Goal: Task Accomplishment & Management: Complete application form

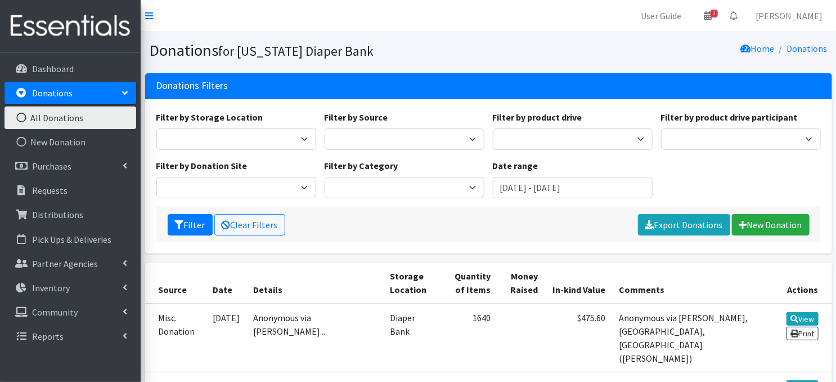
click at [23, 117] on icon at bounding box center [21, 118] width 15 height 10
click at [23, 141] on icon at bounding box center [21, 142] width 15 height 10
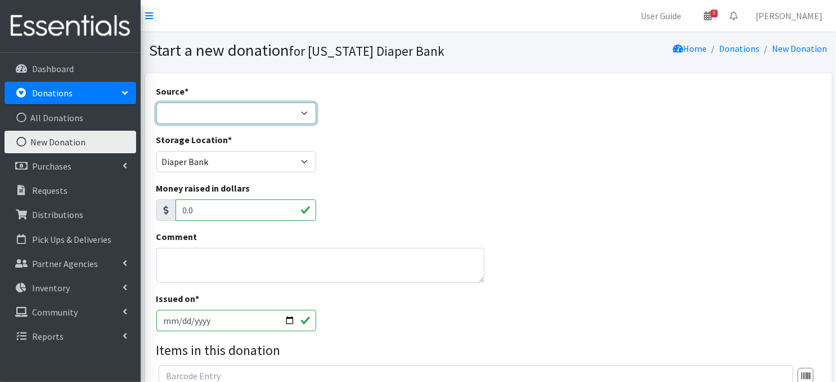
click at [305, 110] on select "Product Drive Manufacturer Donation Site Misc. Donation" at bounding box center [236, 112] width 160 height 21
select select "Misc. Donation"
click at [156, 102] on select "Product Drive Manufacturer Donation Site Misc. Donation" at bounding box center [236, 112] width 160 height 21
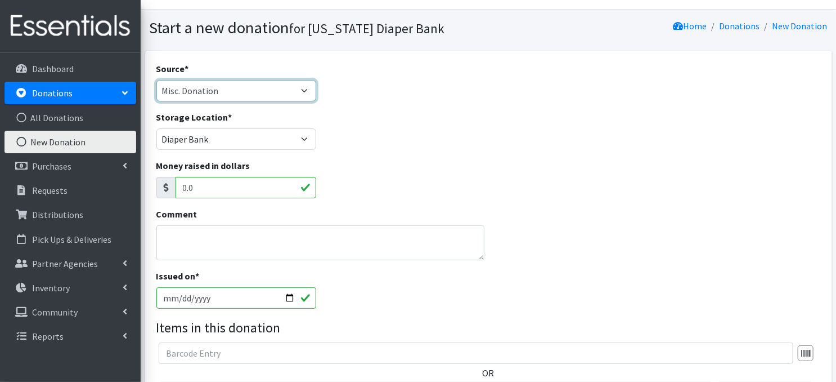
scroll to position [37, 0]
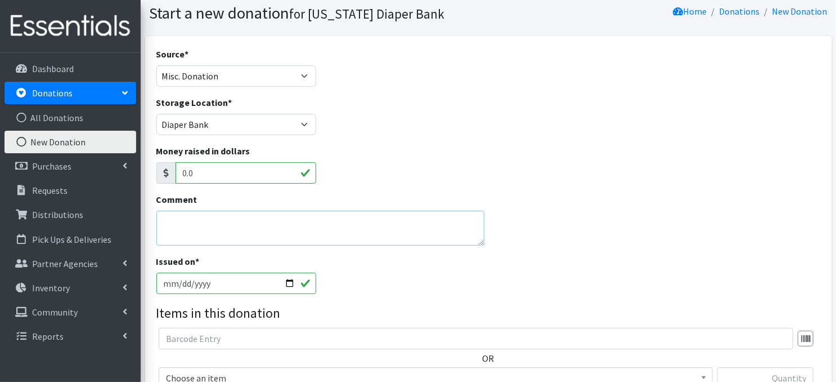
click at [200, 230] on textarea "Comment" at bounding box center [320, 228] width 328 height 35
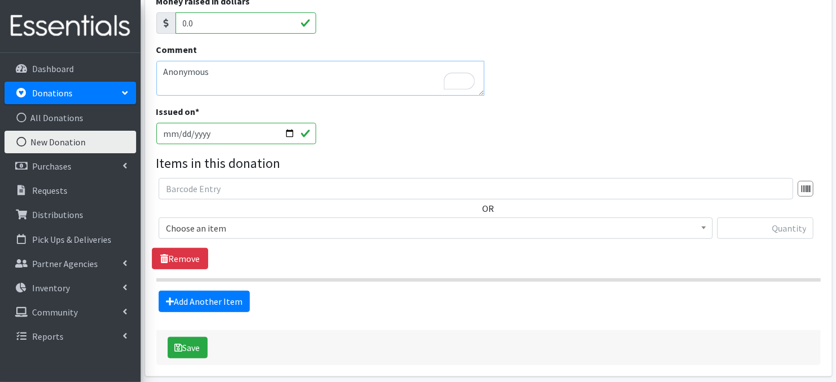
scroll to position [203, 0]
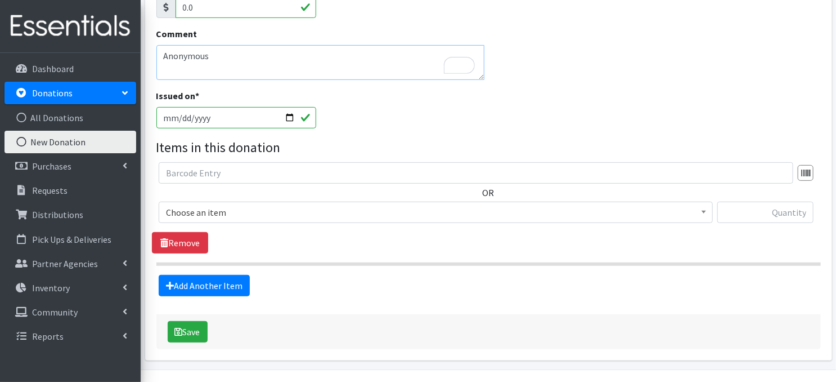
type textarea "Anonymous"
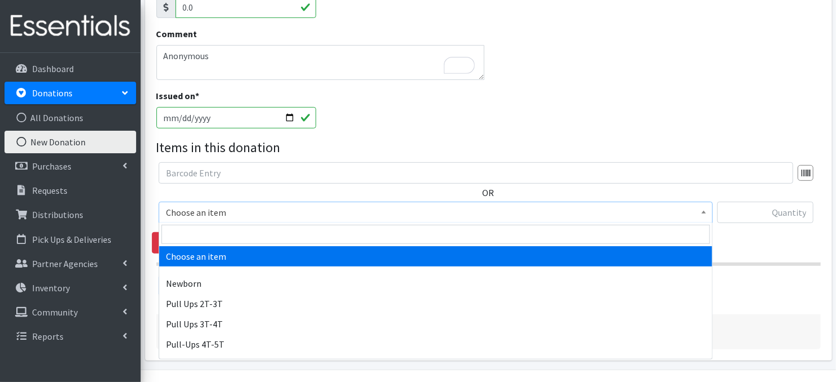
click at [705, 212] on b at bounding box center [704, 212] width 5 height 3
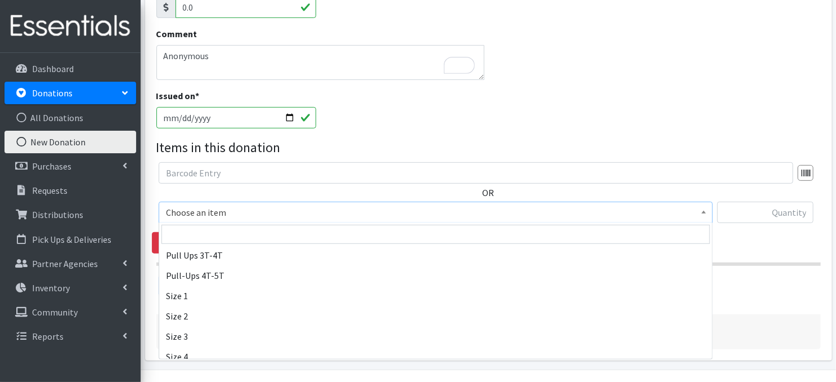
scroll to position [90, 0]
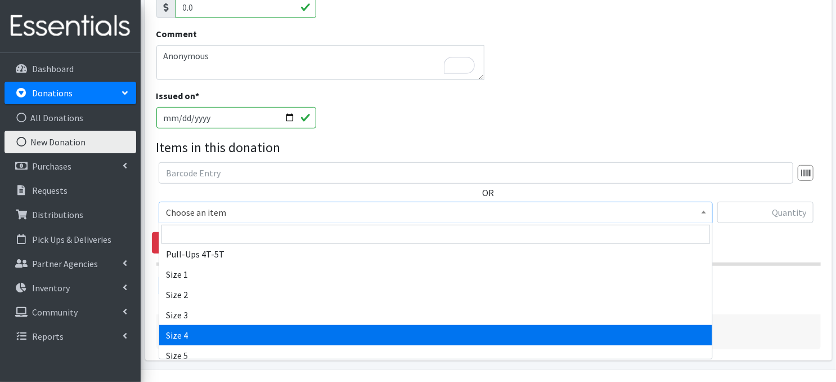
select select "3685"
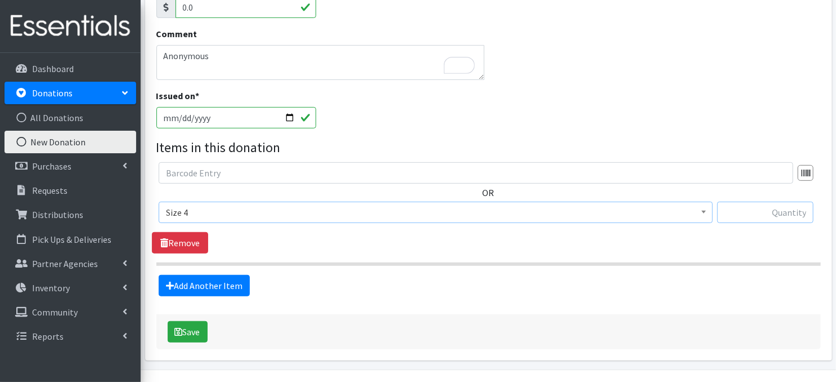
click at [740, 213] on input "text" at bounding box center [766, 212] width 96 height 21
type input "162"
click at [204, 288] on link "Add Another Item" at bounding box center [204, 285] width 91 height 21
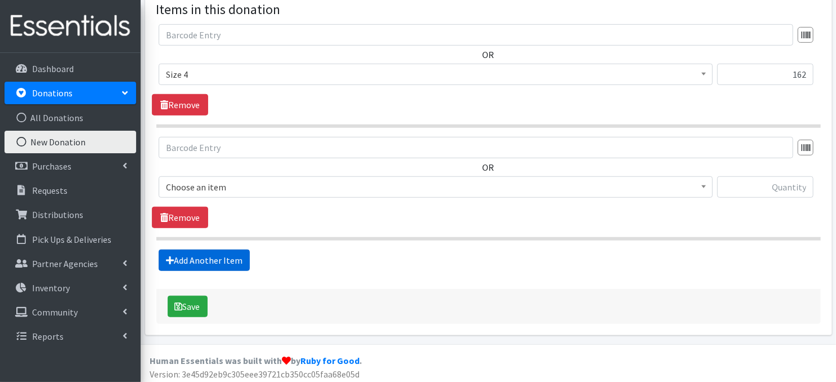
scroll to position [343, 0]
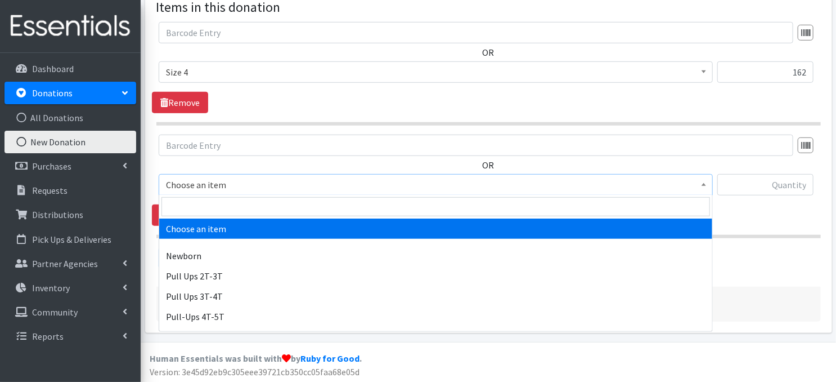
click at [704, 185] on span at bounding box center [704, 183] width 11 height 17
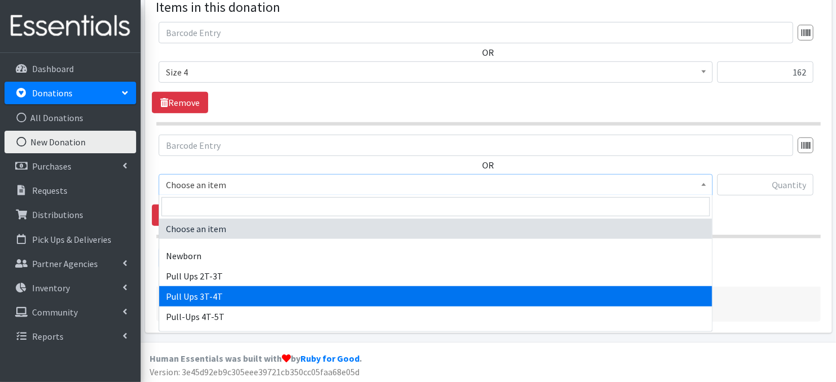
select select "3697"
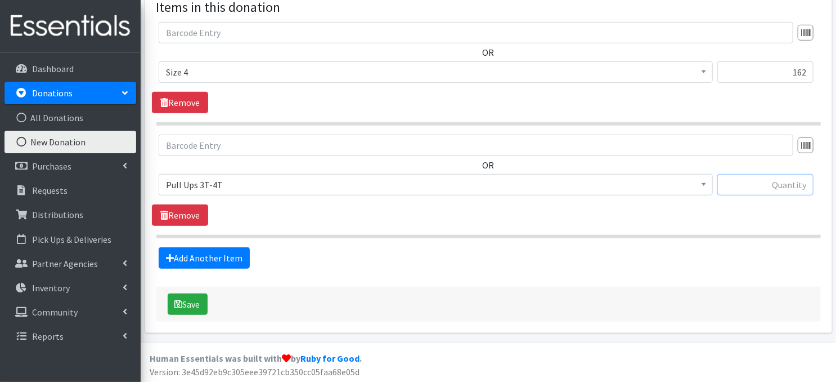
click at [749, 185] on input "text" at bounding box center [766, 184] width 96 height 21
type input "33"
click at [231, 262] on link "Add Another Item" at bounding box center [204, 257] width 91 height 21
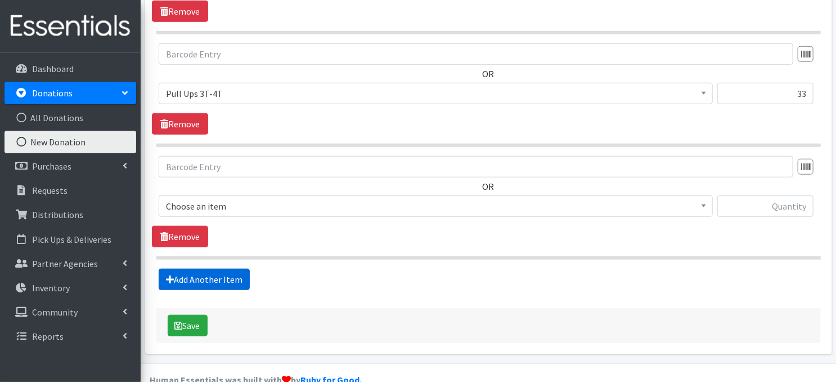
scroll to position [455, 0]
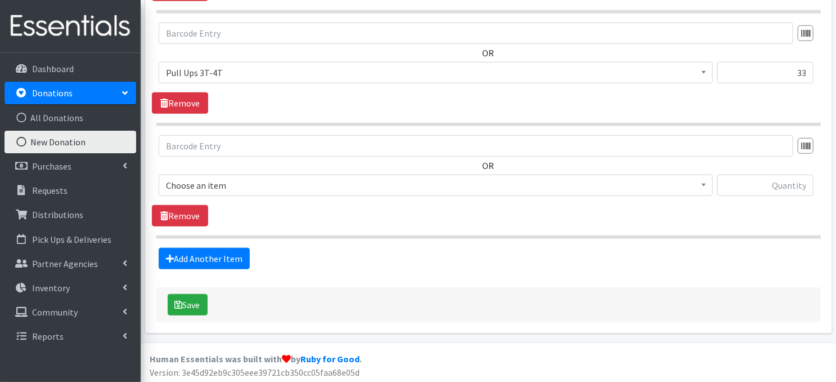
click at [706, 191] on span at bounding box center [704, 183] width 11 height 17
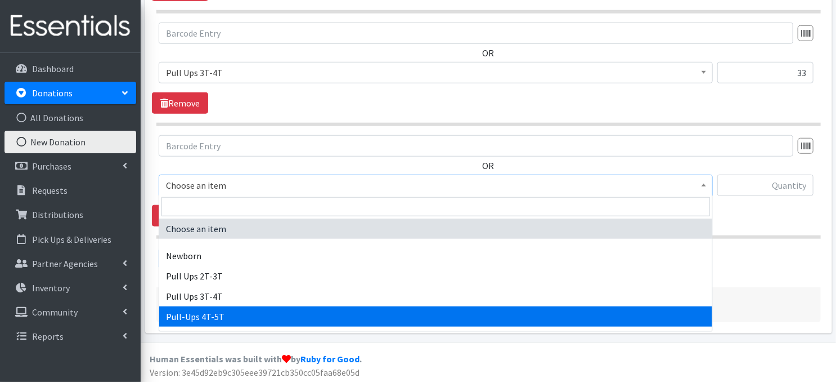
select select "14766"
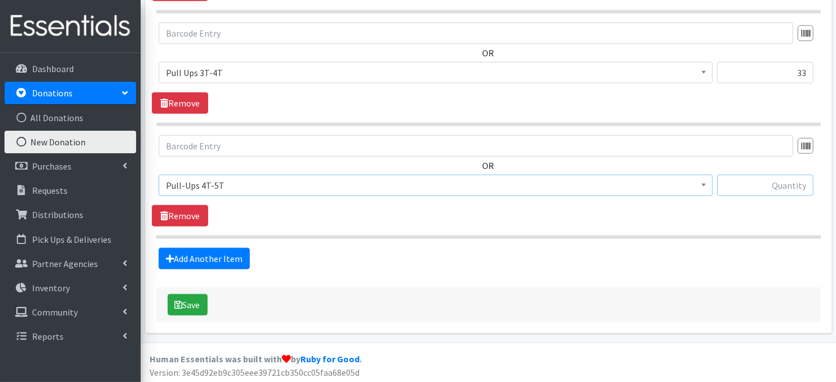
click at [759, 186] on input "text" at bounding box center [766, 185] width 96 height 21
type input "11"
click at [236, 261] on link "Add Another Item" at bounding box center [204, 258] width 91 height 21
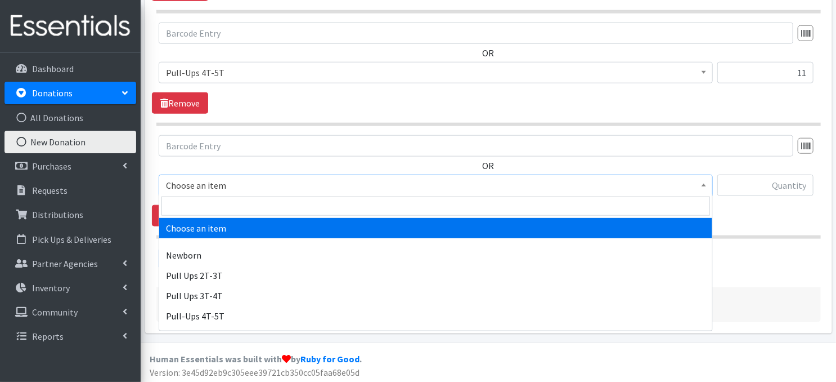
click at [703, 186] on span at bounding box center [704, 183] width 11 height 17
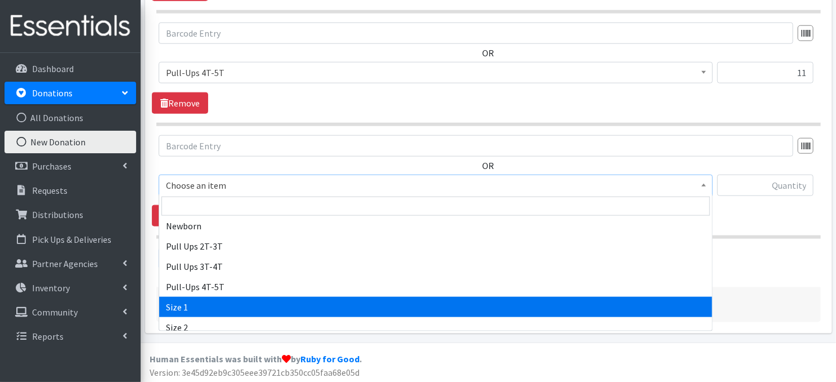
scroll to position [0, 0]
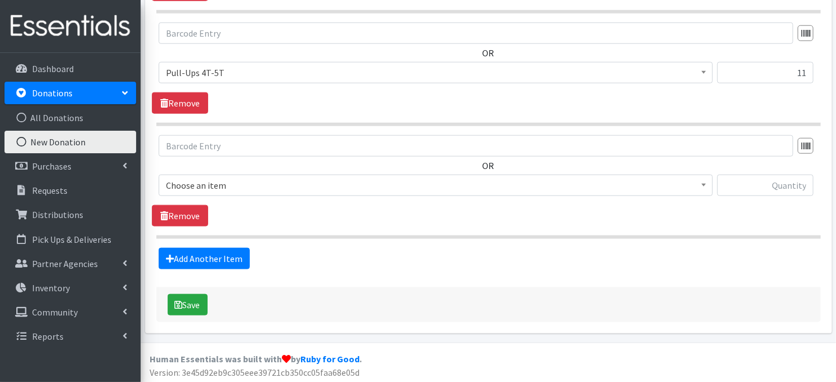
click at [745, 265] on div "Add Another Item" at bounding box center [488, 258] width 673 height 21
click at [185, 215] on link "Remove" at bounding box center [180, 215] width 56 height 21
click at [195, 302] on button "Save" at bounding box center [188, 304] width 40 height 21
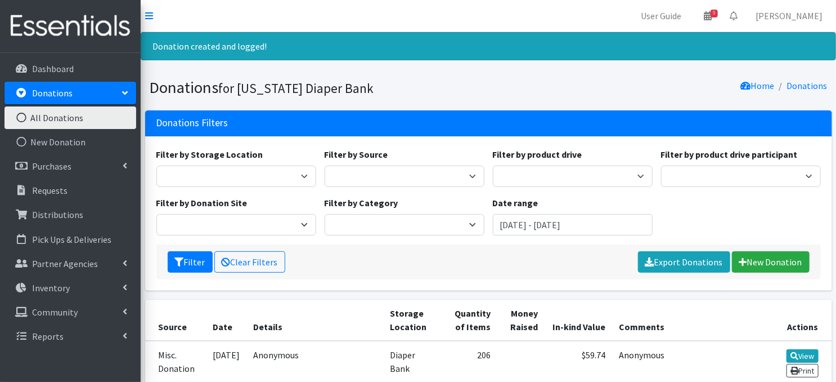
click at [20, 117] on icon at bounding box center [21, 118] width 15 height 10
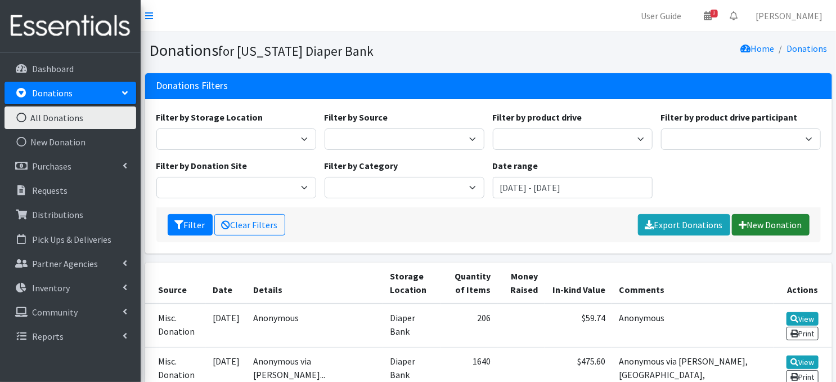
click at [754, 227] on link "New Donation" at bounding box center [771, 224] width 78 height 21
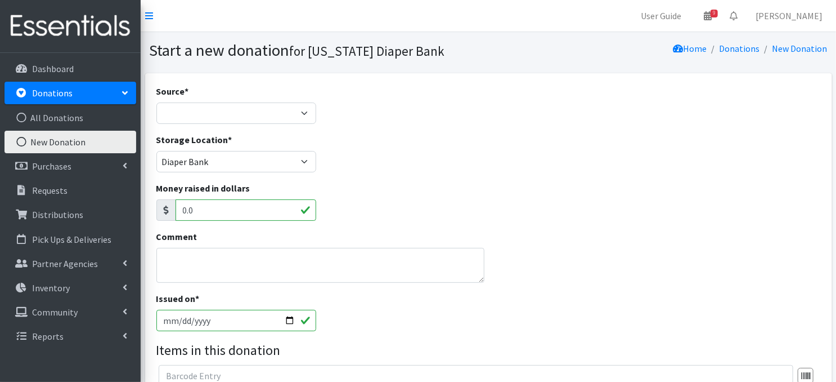
click at [302, 320] on input "[DATE]" at bounding box center [236, 320] width 160 height 21
click at [290, 318] on input "[DATE]" at bounding box center [236, 320] width 160 height 21
type input "[DATE]"
click at [303, 110] on select "Product Drive Manufacturer Donation Site Misc. Donation" at bounding box center [236, 112] width 160 height 21
select select "Misc. Donation"
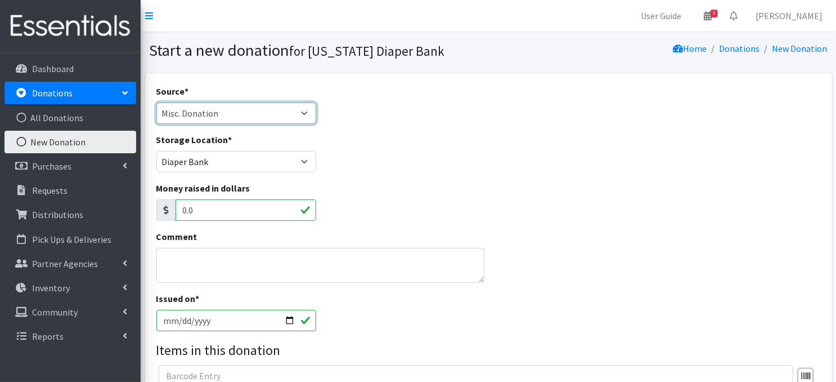
click at [156, 102] on select "Product Drive Manufacturer Donation Site Misc. Donation" at bounding box center [236, 112] width 160 height 21
click at [199, 267] on textarea "Comment" at bounding box center [320, 265] width 328 height 35
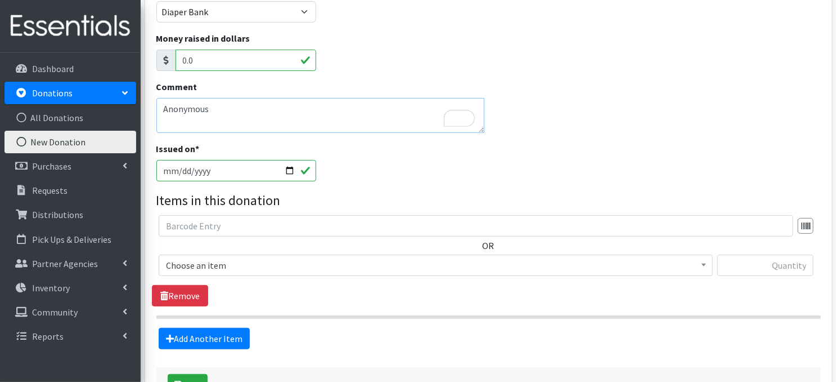
scroll to position [172, 0]
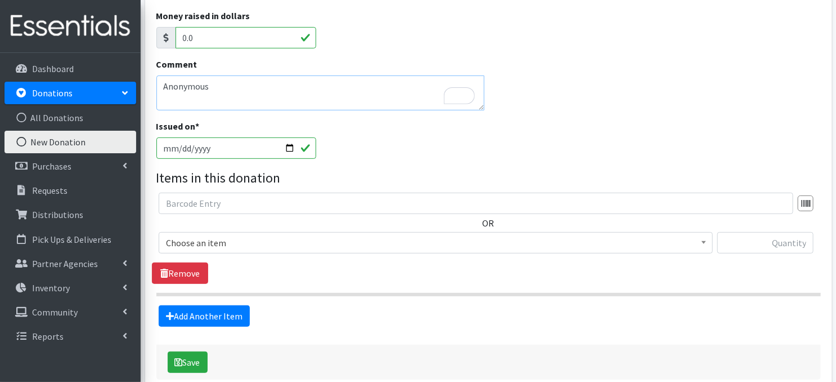
type textarea "Anonymous"
click at [704, 241] on b at bounding box center [704, 242] width 5 height 3
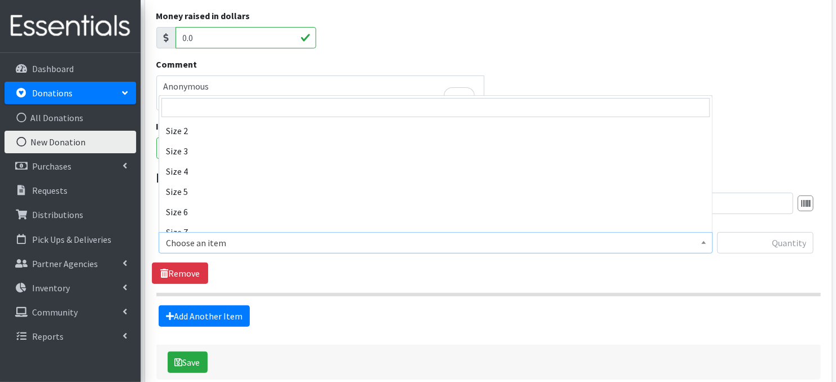
scroll to position [158, 0]
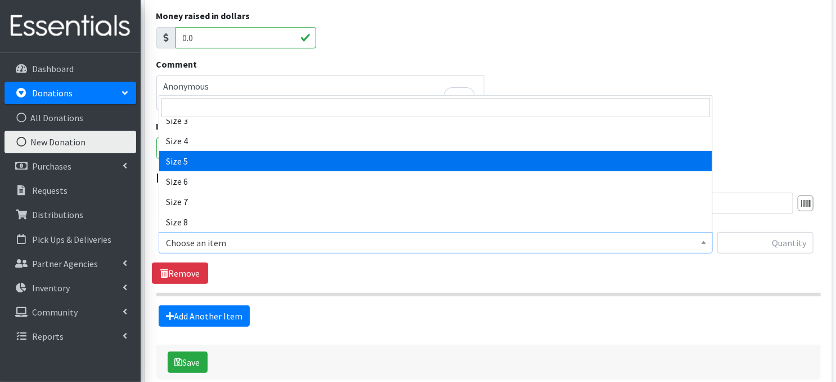
select select "3686"
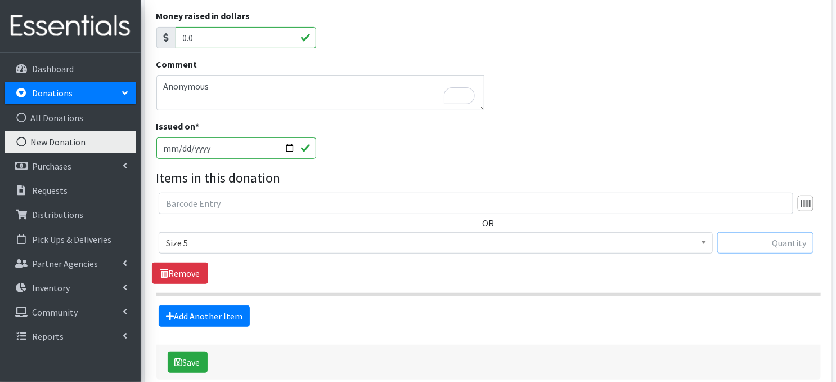
click at [735, 237] on input "text" at bounding box center [766, 242] width 96 height 21
type input "58"
click at [187, 360] on button "Save" at bounding box center [188, 361] width 40 height 21
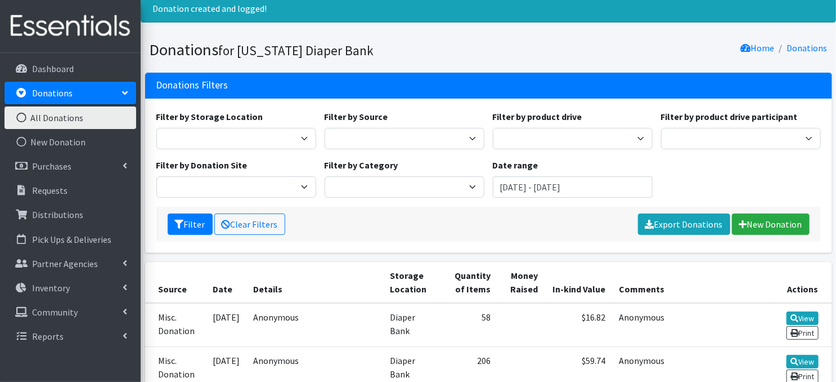
scroll to position [45, 0]
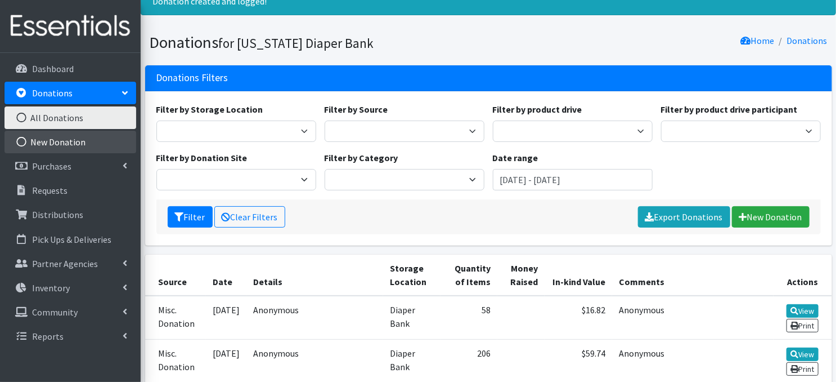
click at [20, 142] on icon at bounding box center [21, 142] width 15 height 10
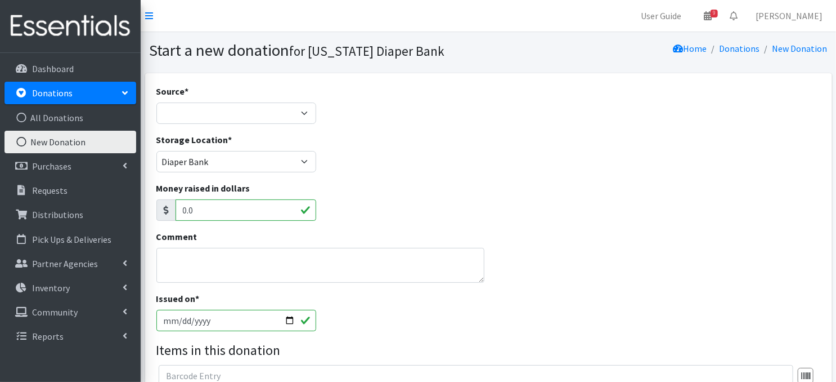
click at [307, 320] on input "[DATE]" at bounding box center [236, 320] width 160 height 21
click at [288, 317] on input "[DATE]" at bounding box center [236, 320] width 160 height 21
type input "[DATE]"
click at [306, 111] on select "Product Drive Manufacturer Donation Site Misc. Donation" at bounding box center [236, 112] width 160 height 21
select select "Misc. Donation"
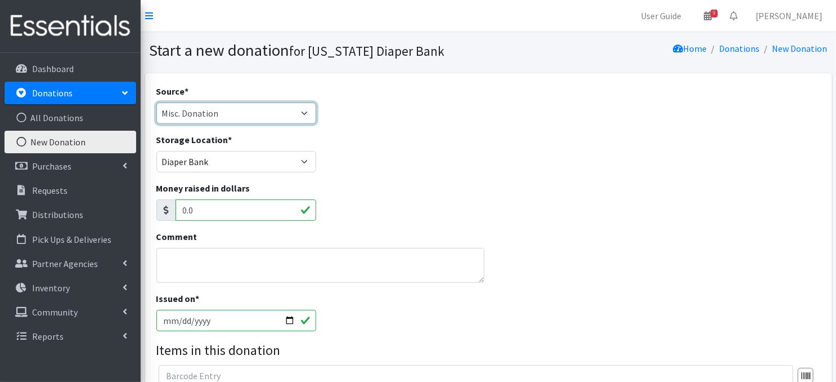
click at [156, 102] on select "Product Drive Manufacturer Donation Site Misc. Donation" at bounding box center [236, 112] width 160 height 21
click at [193, 265] on textarea "Comment" at bounding box center [320, 265] width 328 height 35
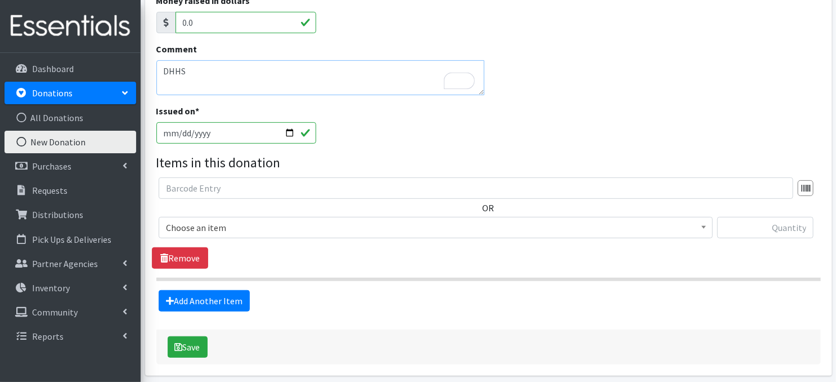
scroll to position [225, 0]
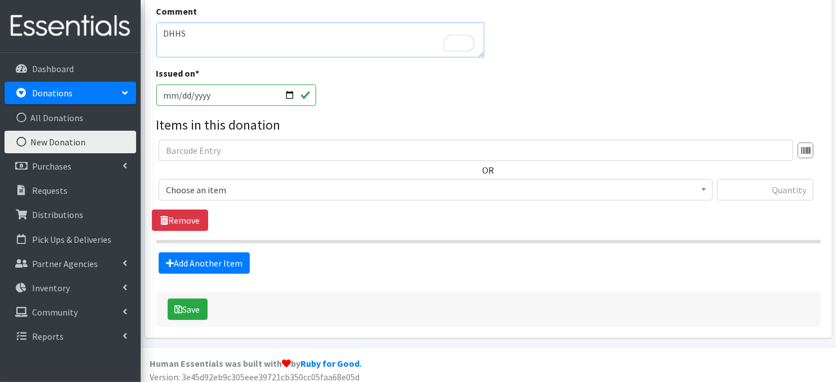
type textarea "DHHS"
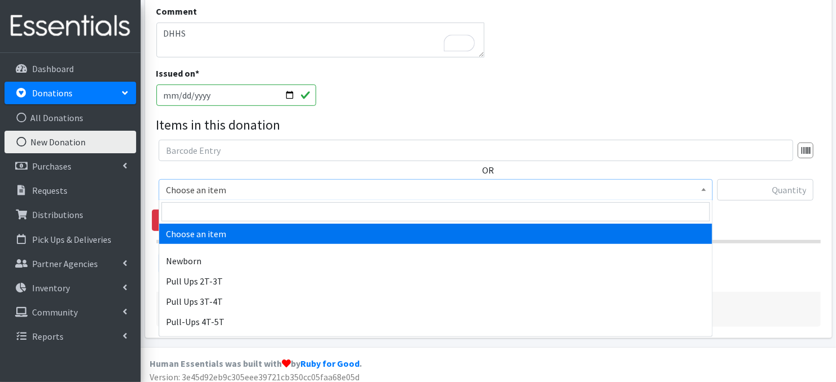
click at [701, 191] on span at bounding box center [704, 188] width 11 height 17
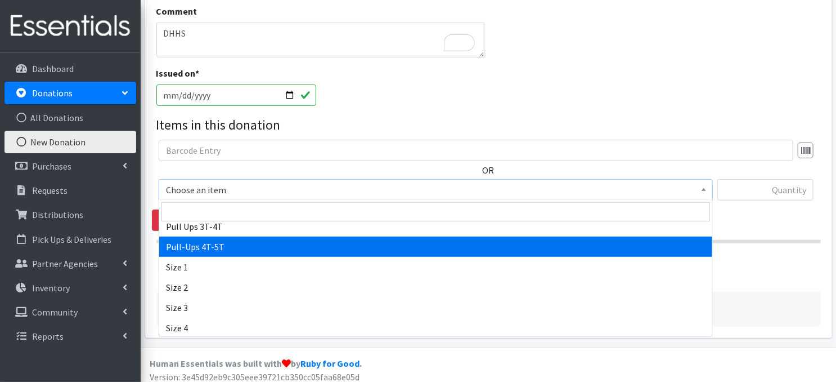
scroll to position [105, 0]
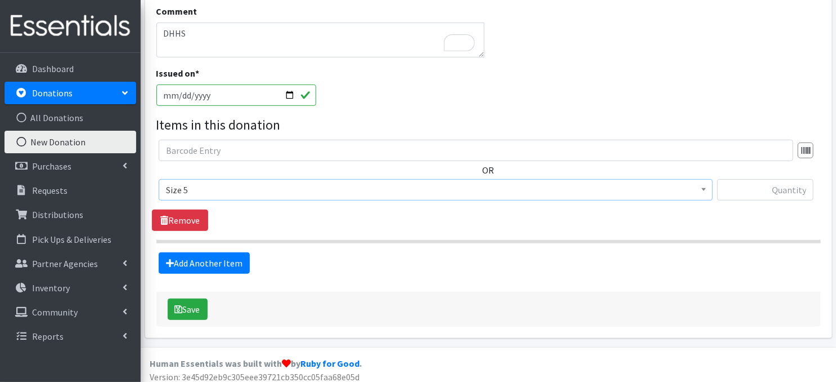
select select "3686"
click at [748, 193] on input "text" at bounding box center [766, 189] width 96 height 21
type input "84"
click at [171, 260] on icon at bounding box center [170, 262] width 8 height 9
click at [229, 265] on link "Add Another Item" at bounding box center [204, 262] width 91 height 21
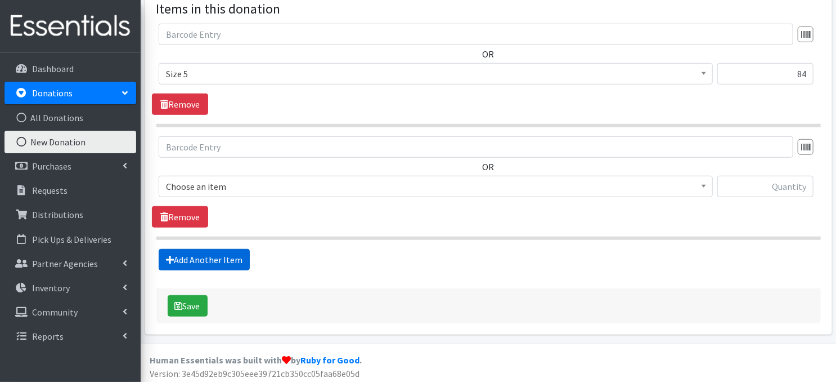
scroll to position [343, 0]
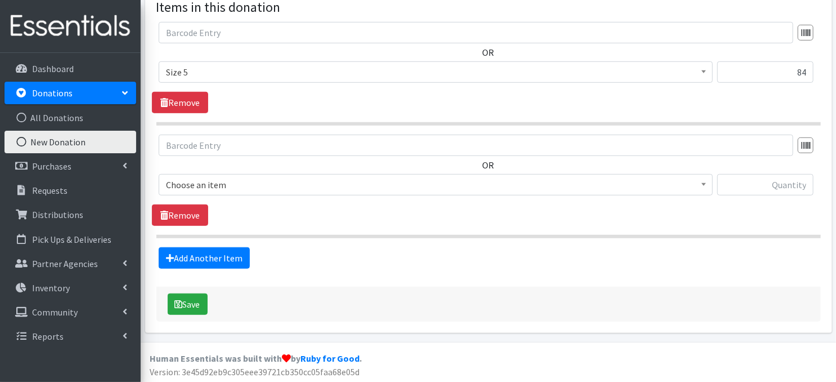
click at [701, 189] on span at bounding box center [704, 183] width 11 height 17
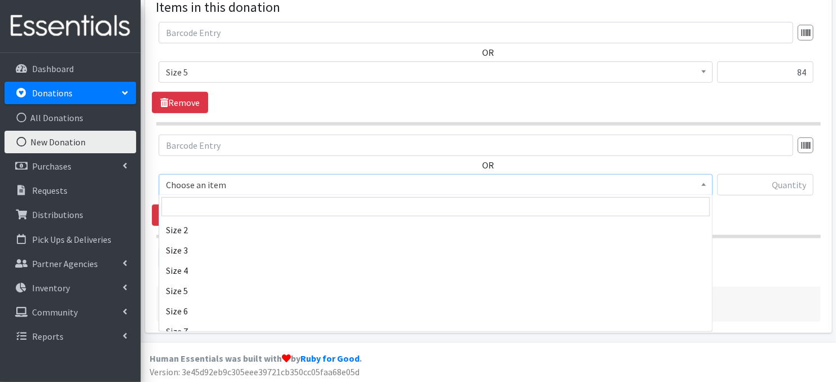
scroll to position [158, 0]
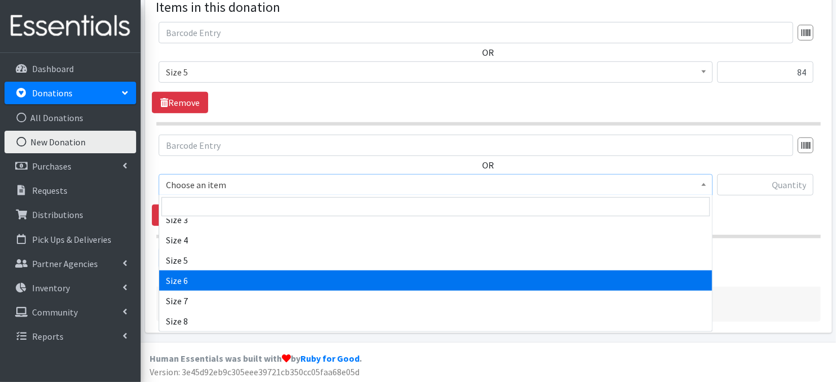
select select "3687"
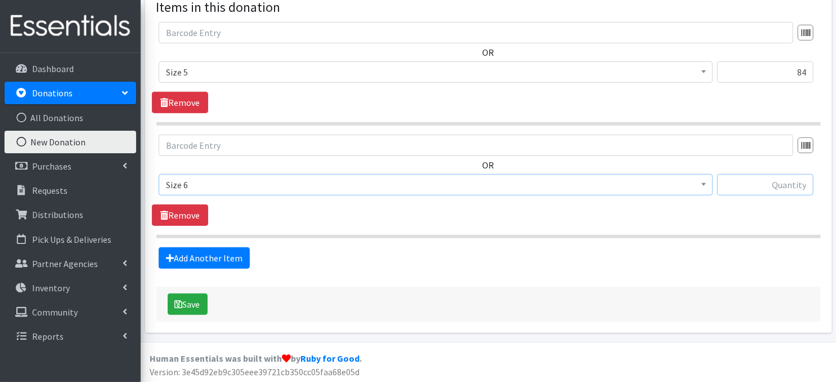
click at [781, 187] on input "text" at bounding box center [766, 184] width 96 height 21
type input "50"
click at [192, 301] on button "Save" at bounding box center [188, 303] width 40 height 21
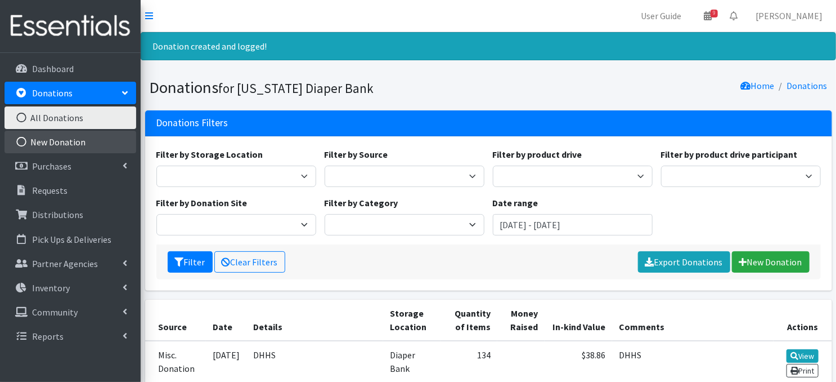
click at [19, 144] on icon at bounding box center [21, 142] width 15 height 10
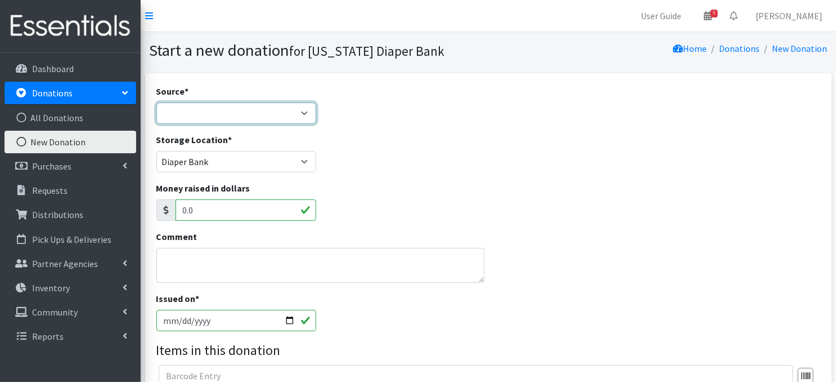
click at [307, 113] on select "Product Drive Manufacturer Donation Site Misc. Donation" at bounding box center [236, 112] width 160 height 21
click at [223, 202] on input "0.0" at bounding box center [246, 209] width 141 height 21
click at [298, 110] on select "Product Drive Manufacturer Donation Site Misc. Donation" at bounding box center [236, 112] width 160 height 21
select select "Misc. Donation"
click at [156, 102] on select "Product Drive Manufacturer Donation Site Misc. Donation" at bounding box center [236, 112] width 160 height 21
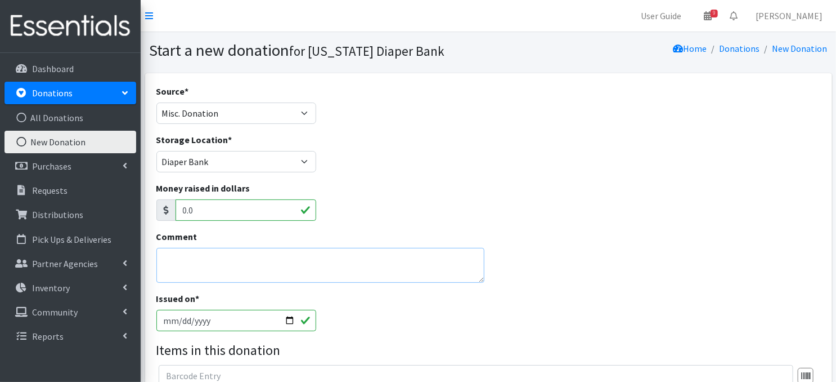
click at [192, 272] on textarea "Comment" at bounding box center [320, 265] width 328 height 35
type textarea "[PERSON_NAME]"
click at [289, 319] on input "[DATE]" at bounding box center [236, 320] width 160 height 21
type input "[DATE]"
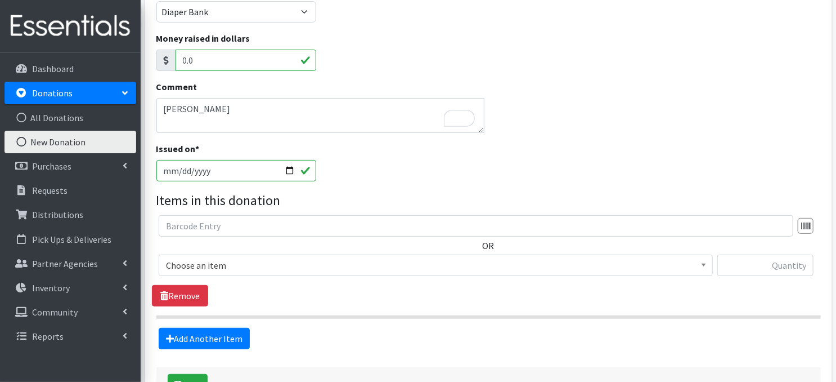
scroll to position [172, 0]
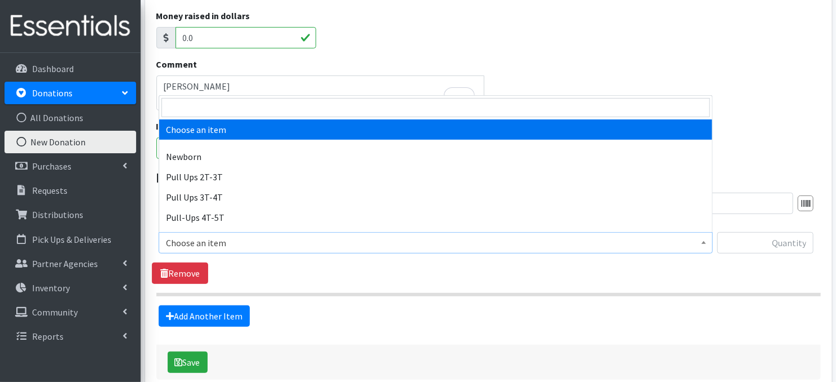
click at [708, 244] on span at bounding box center [704, 240] width 11 height 17
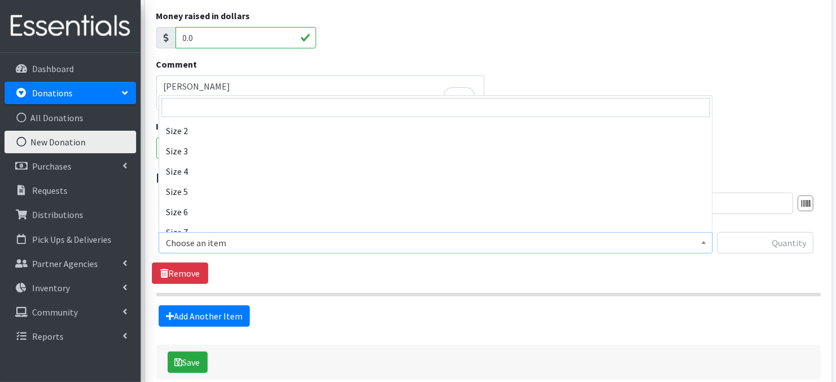
scroll to position [150, 0]
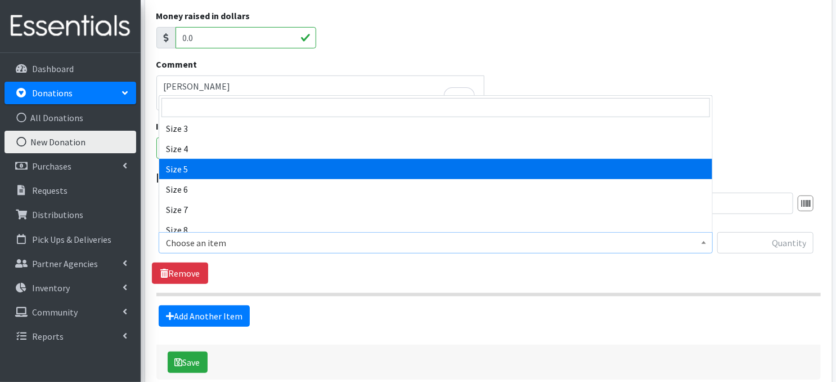
select select "3686"
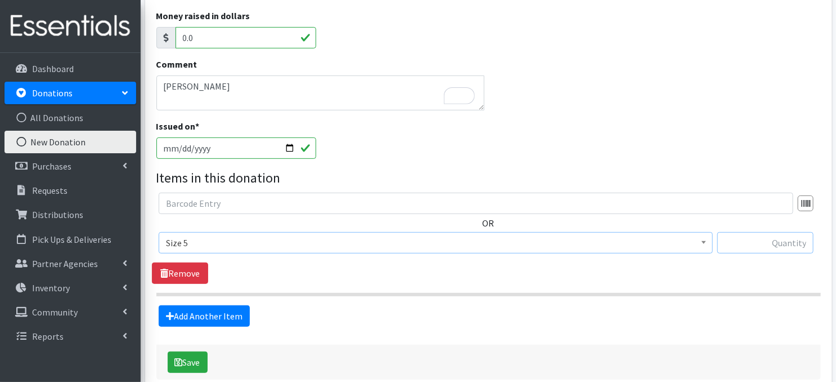
click at [750, 243] on input "text" at bounding box center [766, 242] width 96 height 21
type input "144"
click at [214, 319] on link "Add Another Item" at bounding box center [204, 315] width 91 height 21
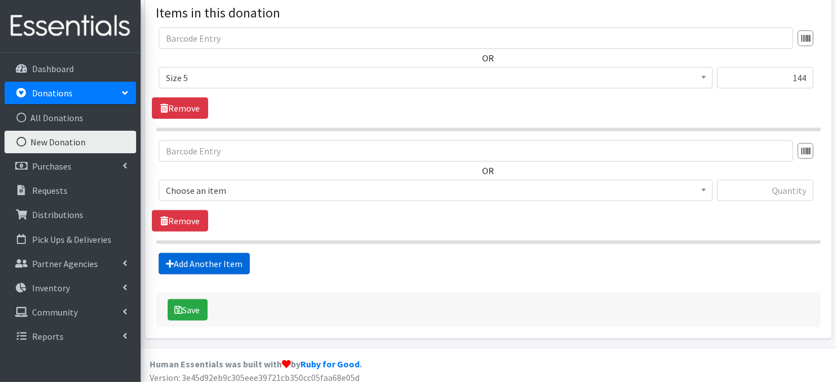
scroll to position [343, 0]
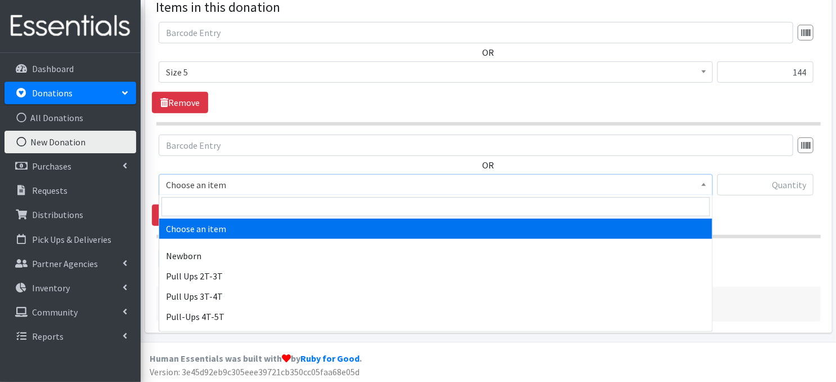
click at [708, 182] on span at bounding box center [704, 183] width 11 height 17
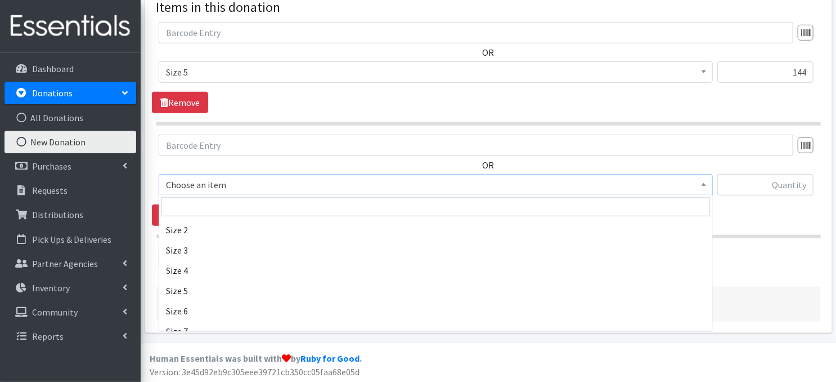
scroll to position [142, 0]
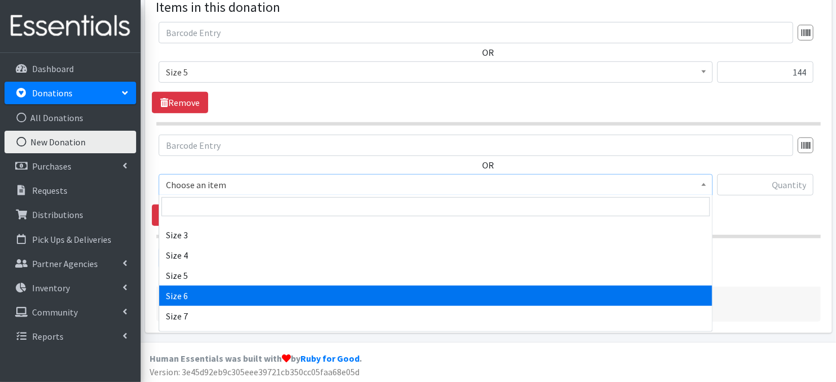
select select "3687"
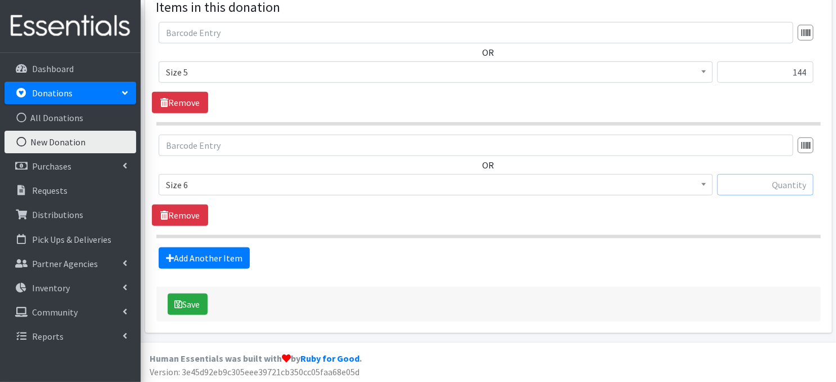
click at [771, 189] on input "text" at bounding box center [766, 184] width 96 height 21
type input "83"
click at [189, 301] on button "Save" at bounding box center [188, 303] width 40 height 21
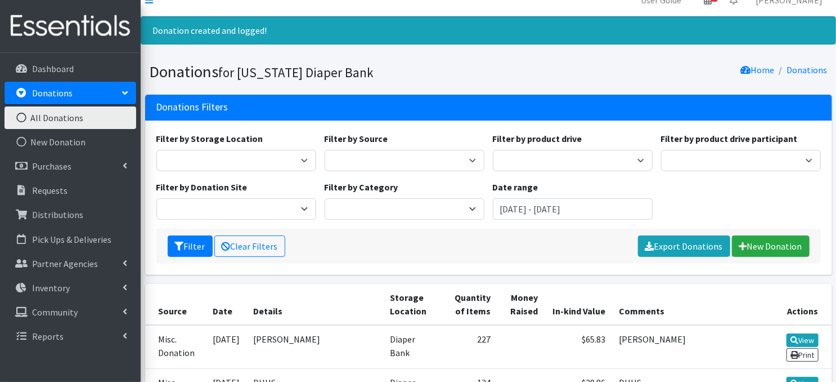
scroll to position [23, 0]
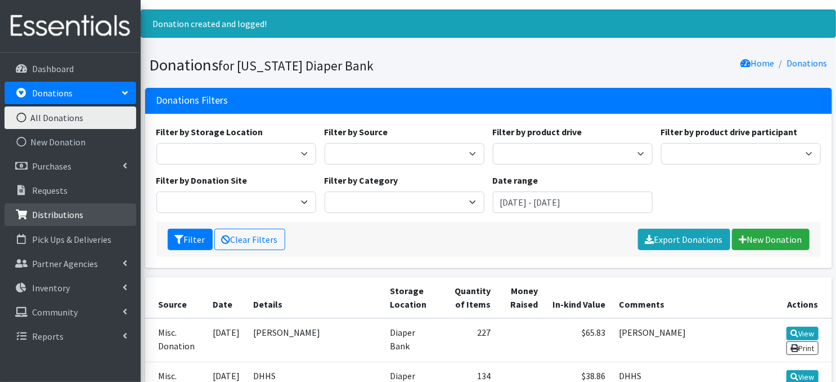
click at [82, 213] on link "Distributions" at bounding box center [71, 214] width 132 height 23
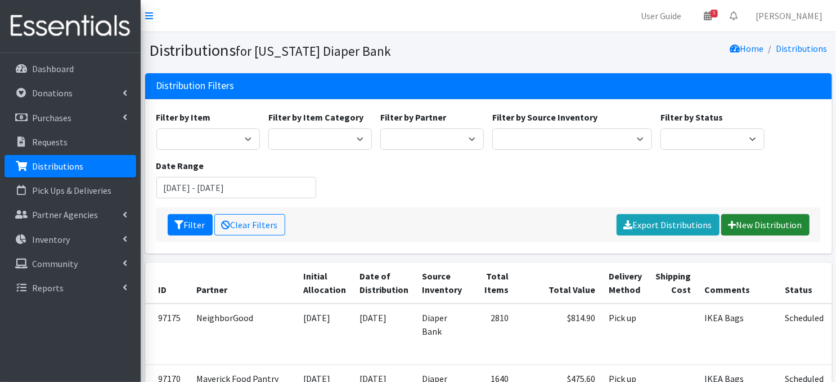
click at [761, 229] on link "New Distribution" at bounding box center [766, 224] width 88 height 21
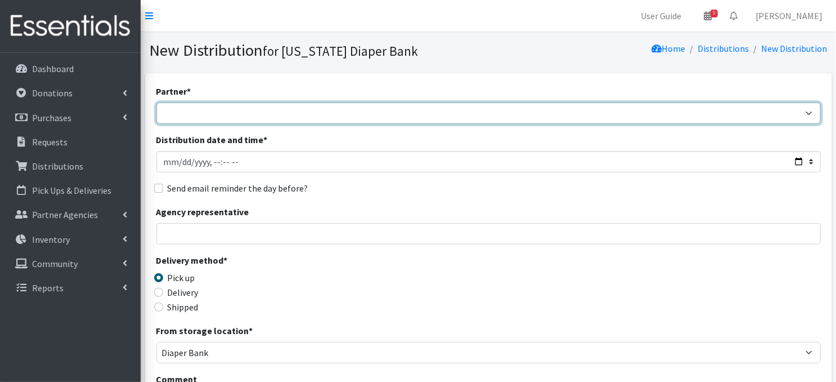
click at [212, 114] on select "Abide A Mother's Love BART - Benson Area Refugee Taskforce Big Brothers Big Sis…" at bounding box center [488, 112] width 665 height 21
select select "5103"
click at [156, 102] on select "Abide A Mother's Love BART - Benson Area Refugee Taskforce Big Brothers Big Sis…" at bounding box center [488, 112] width 665 height 21
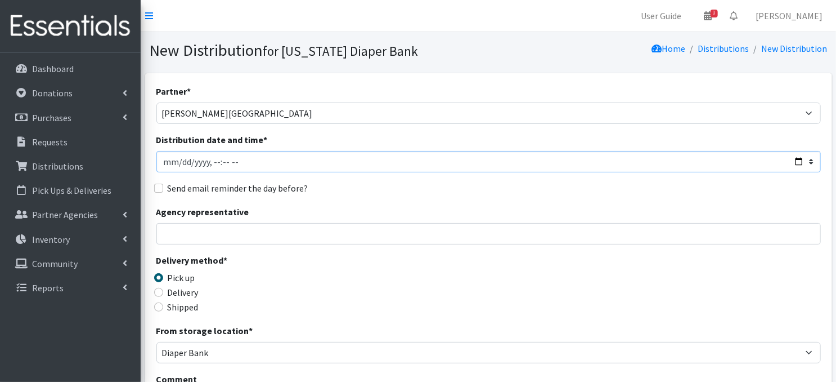
click at [165, 158] on input "Distribution date and time *" at bounding box center [488, 161] width 665 height 21
type input "2025-10-29T23:59"
click at [214, 161] on input "Distribution date and time *" at bounding box center [488, 161] width 665 height 21
type input "[DATE]T10:00"
click at [342, 206] on div "Agency representative" at bounding box center [488, 224] width 665 height 39
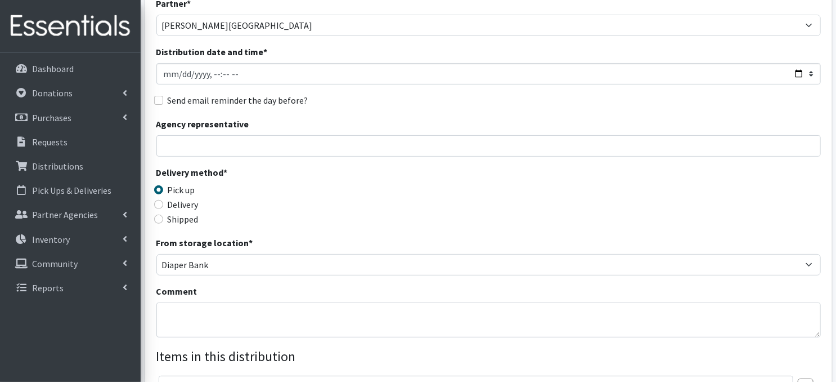
scroll to position [92, 0]
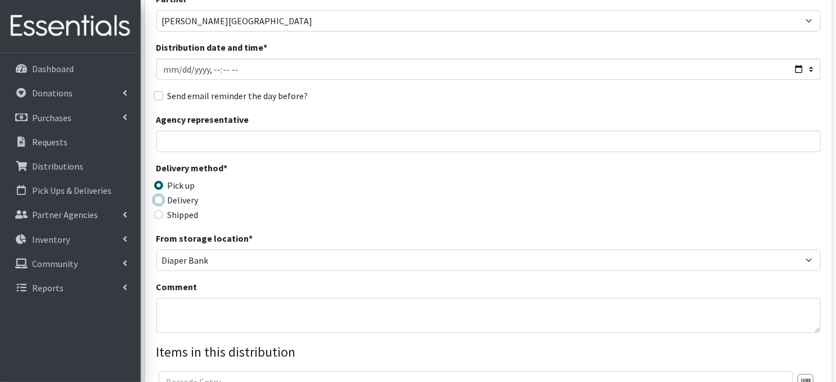
click at [158, 197] on input "Delivery" at bounding box center [158, 199] width 9 height 9
radio input "true"
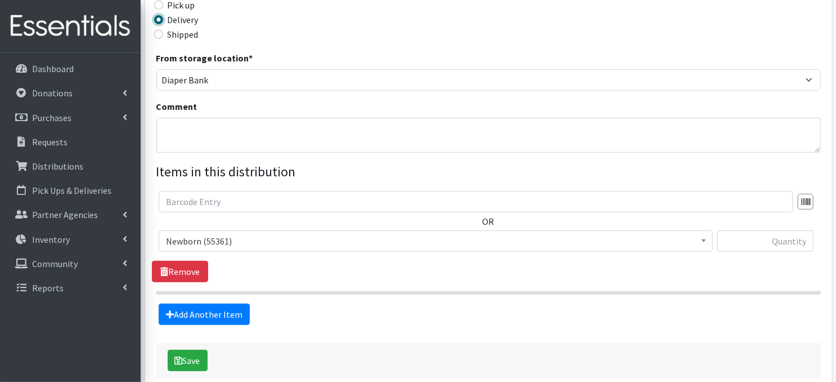
scroll to position [295, 0]
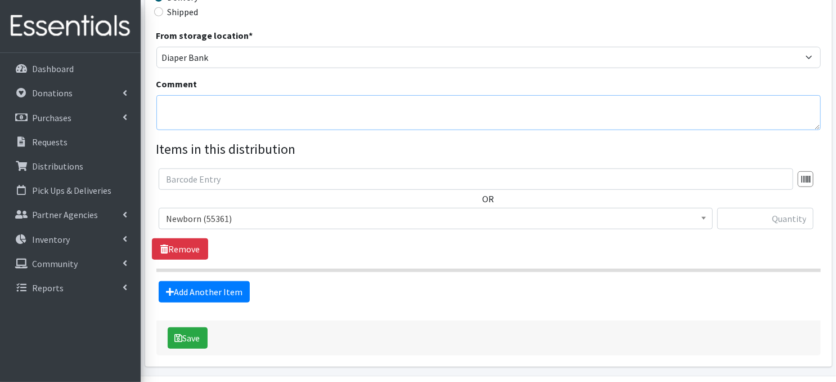
click at [193, 113] on textarea "Comment" at bounding box center [488, 112] width 665 height 35
paste textarea "IKEA Bags Label EACH bag with distribution month"
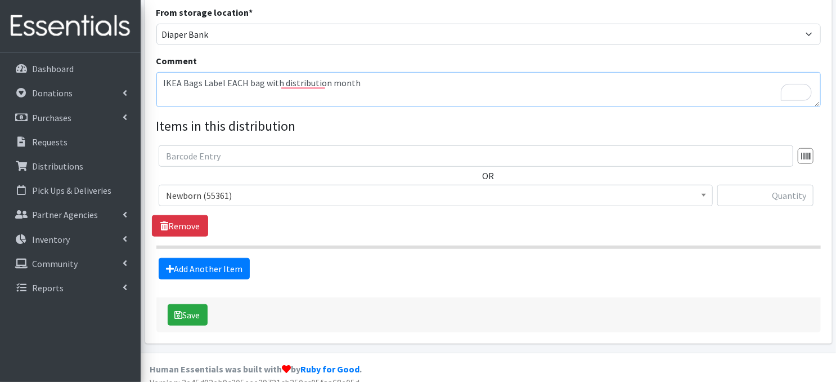
scroll to position [320, 0]
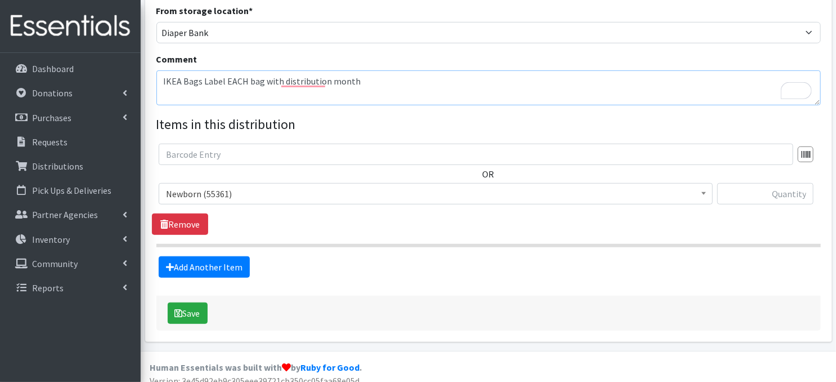
type textarea "IKEA Bags Label EACH bag with distribution month"
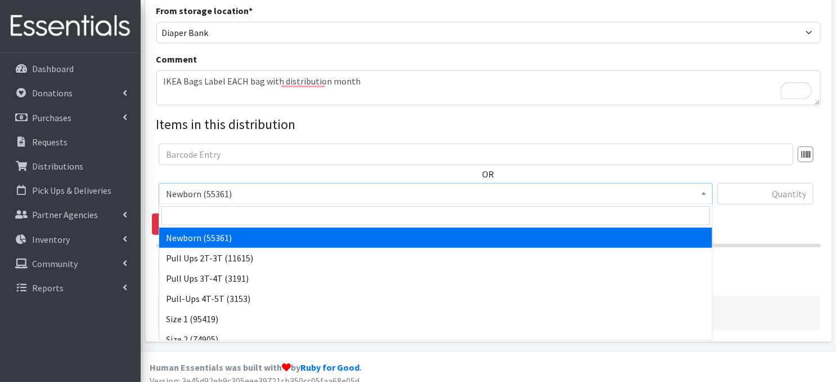
click at [703, 193] on b at bounding box center [704, 193] width 5 height 3
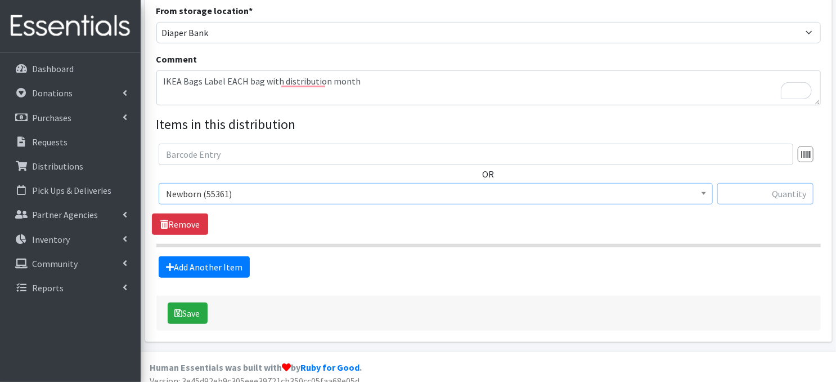
click at [758, 193] on input "text" at bounding box center [766, 193] width 96 height 21
type input "400"
click at [222, 270] on link "Add Another Item" at bounding box center [204, 266] width 91 height 21
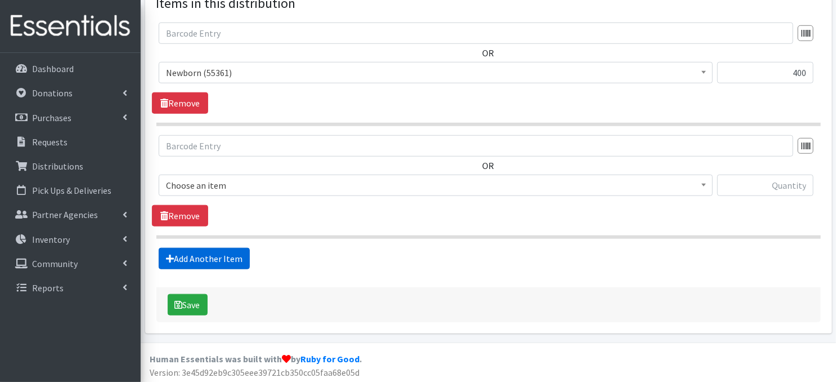
scroll to position [441, 0]
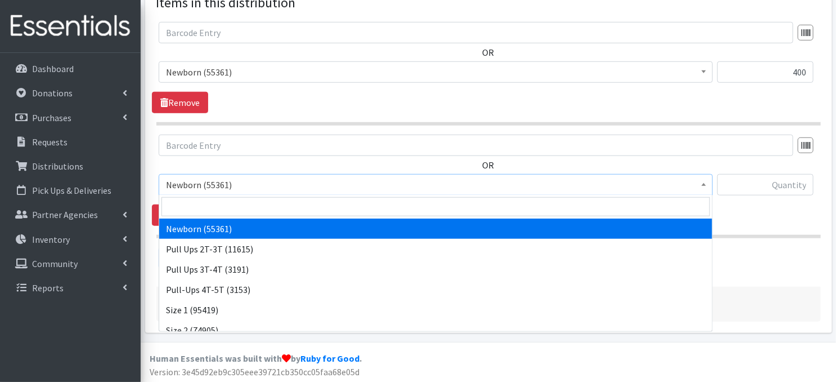
click at [708, 185] on span at bounding box center [704, 183] width 11 height 17
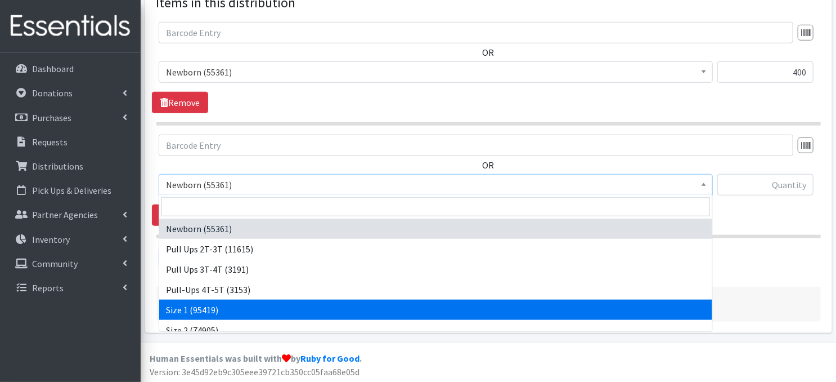
select select "3682"
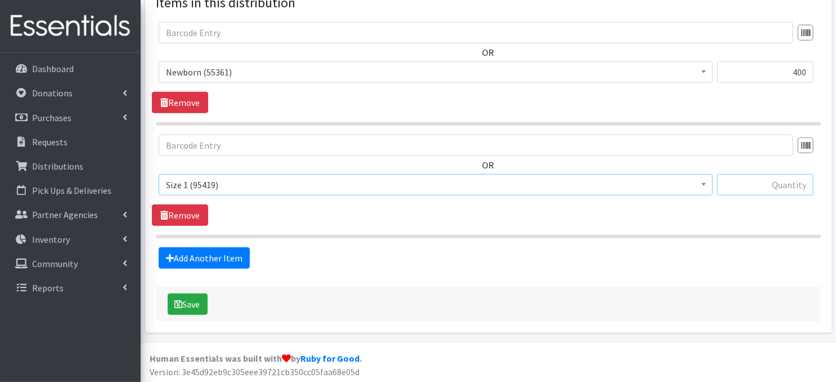
click at [775, 186] on input "text" at bounding box center [766, 184] width 96 height 21
type input "400"
click at [203, 258] on link "Add Another Item" at bounding box center [204, 257] width 91 height 21
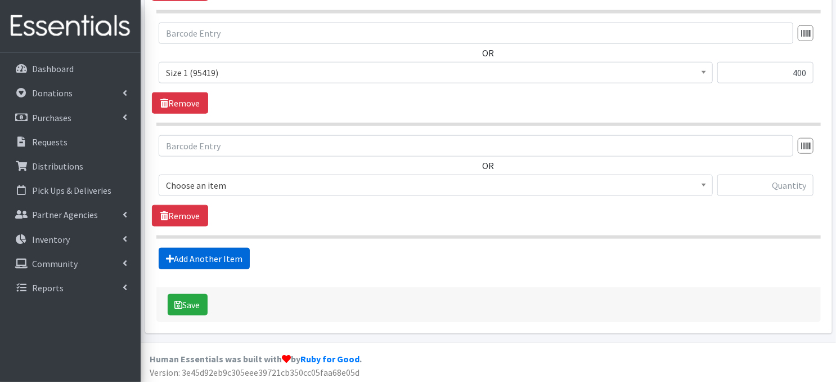
scroll to position [554, 0]
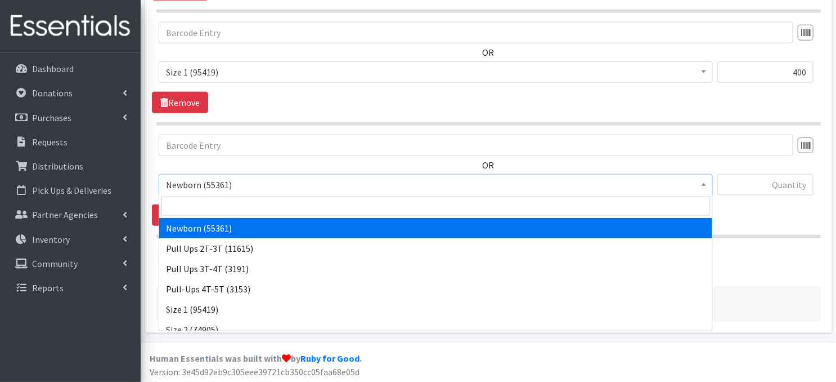
click at [707, 182] on span at bounding box center [704, 183] width 11 height 17
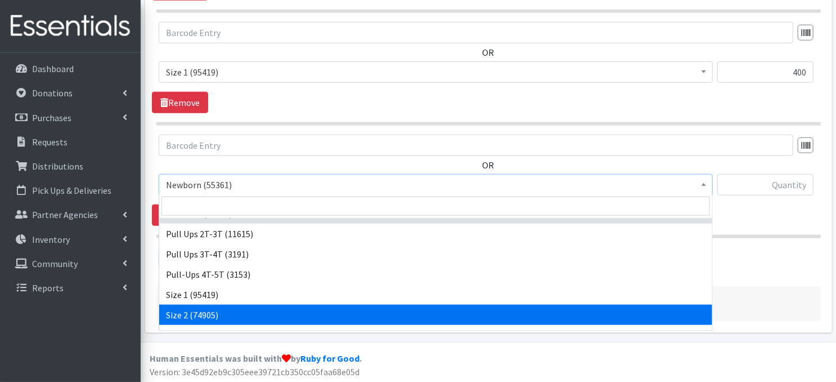
scroll to position [23, 0]
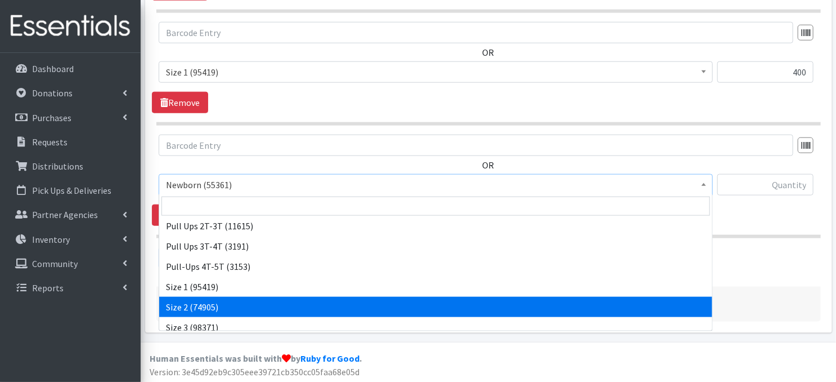
select select "3683"
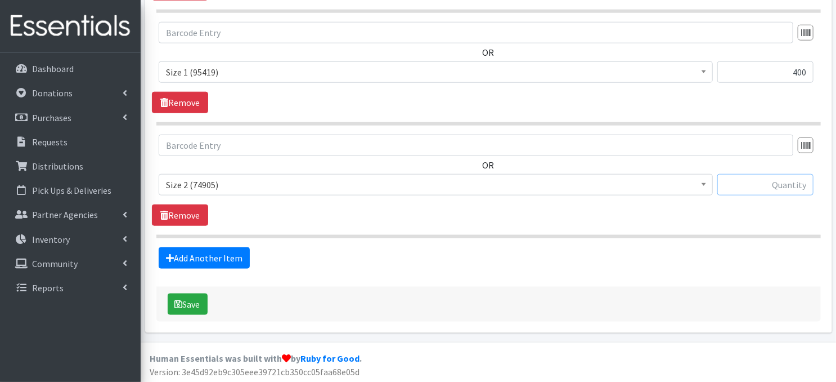
click at [736, 183] on input "text" at bounding box center [766, 184] width 96 height 21
type input "400"
click at [222, 261] on link "Add Another Item" at bounding box center [204, 257] width 91 height 21
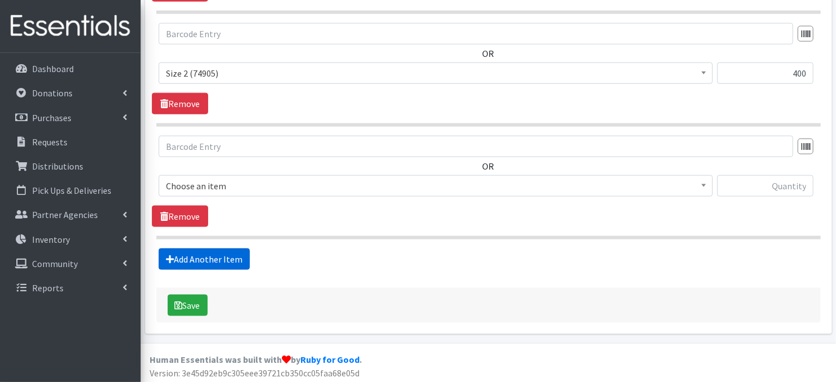
scroll to position [666, 0]
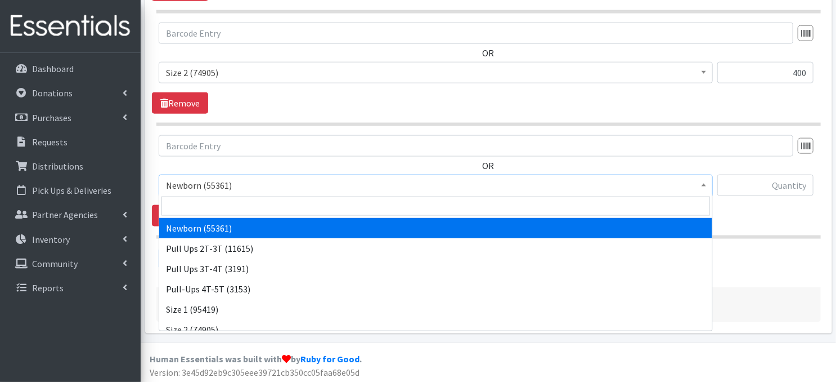
click at [703, 184] on b at bounding box center [704, 185] width 5 height 3
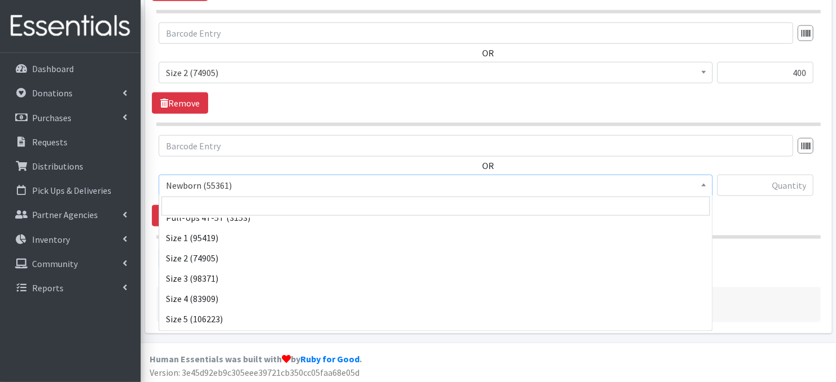
scroll to position [90, 0]
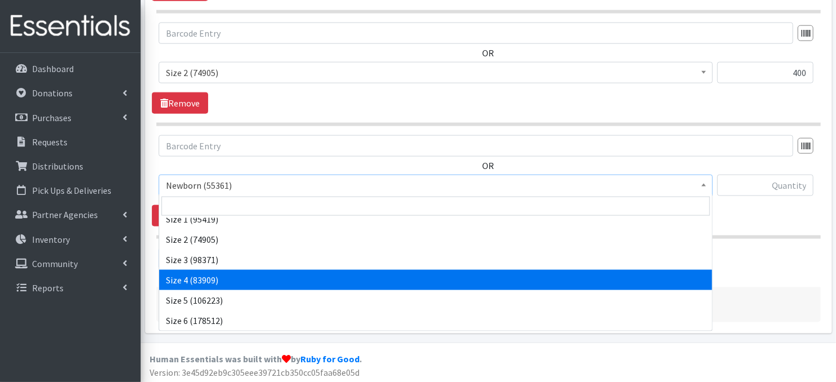
select select "3685"
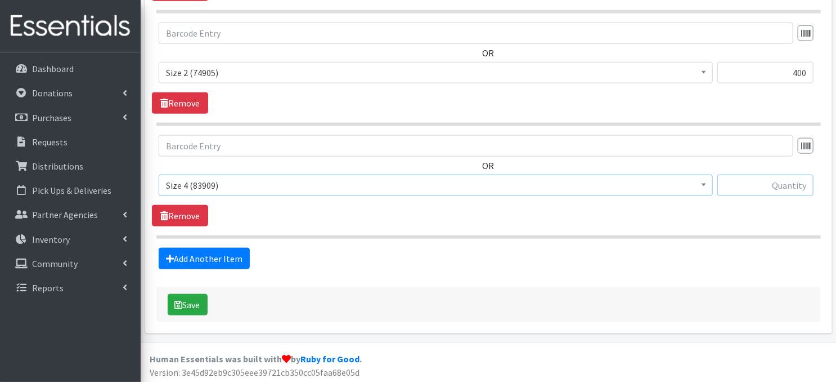
click at [758, 184] on input "text" at bounding box center [766, 185] width 96 height 21
type input "1500"
click at [212, 260] on link "Add Another Item" at bounding box center [204, 258] width 91 height 21
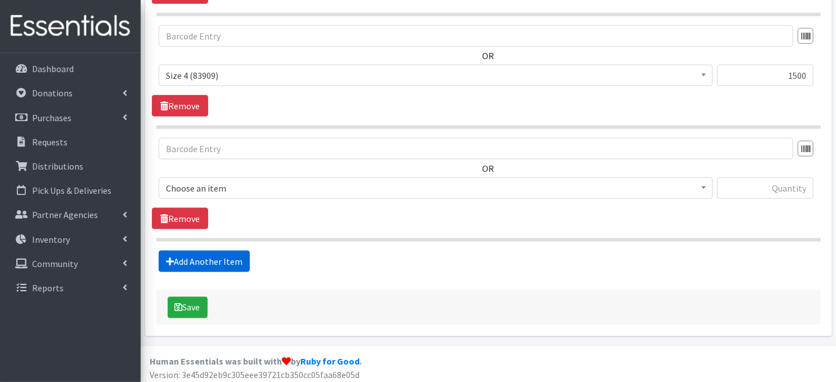
scroll to position [779, 0]
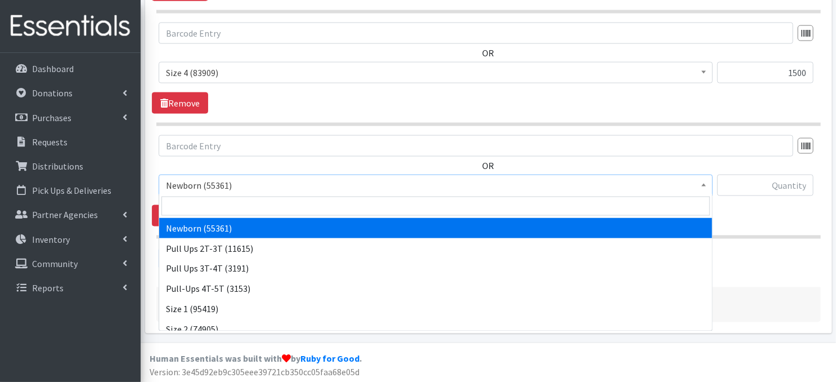
click at [700, 182] on span at bounding box center [704, 183] width 11 height 17
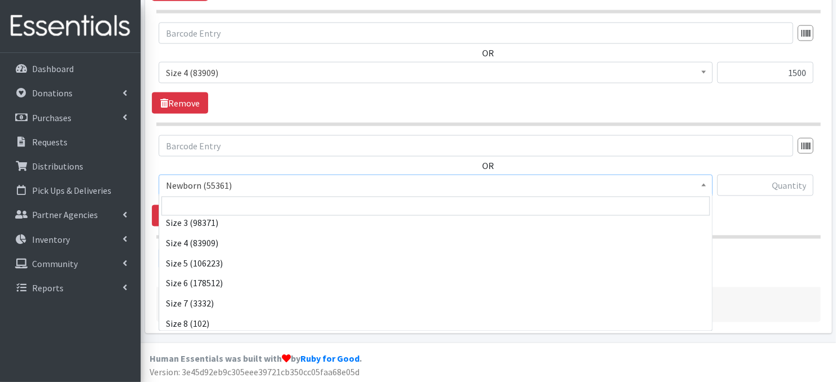
scroll to position [131, 0]
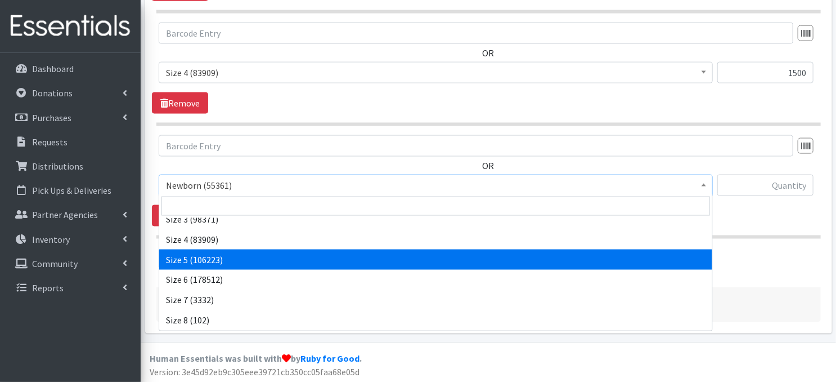
select select "3686"
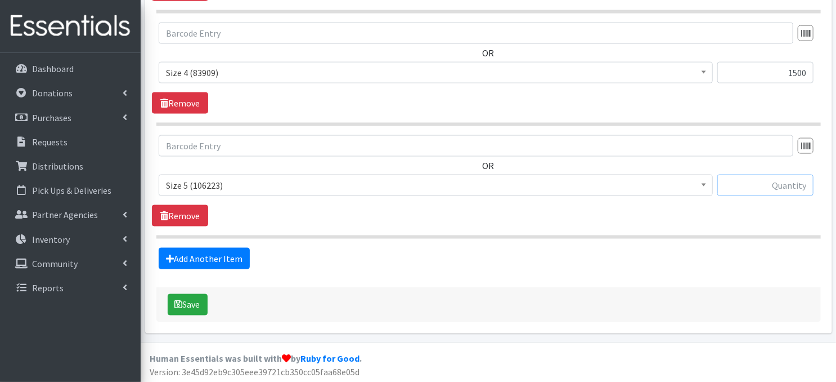
click at [743, 187] on input "text" at bounding box center [766, 185] width 96 height 21
type input "1500"
click at [223, 259] on link "Add Another Item" at bounding box center [204, 258] width 91 height 21
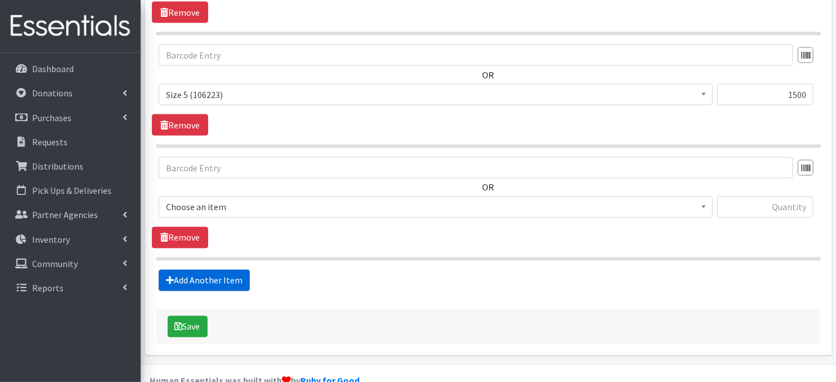
scroll to position [891, 0]
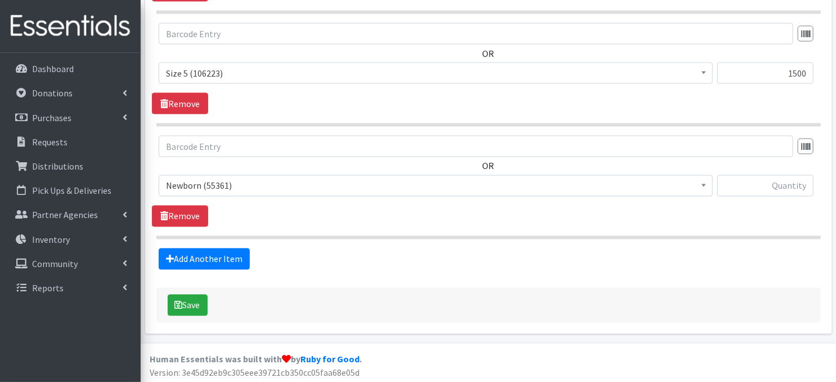
click at [707, 189] on span at bounding box center [704, 184] width 11 height 17
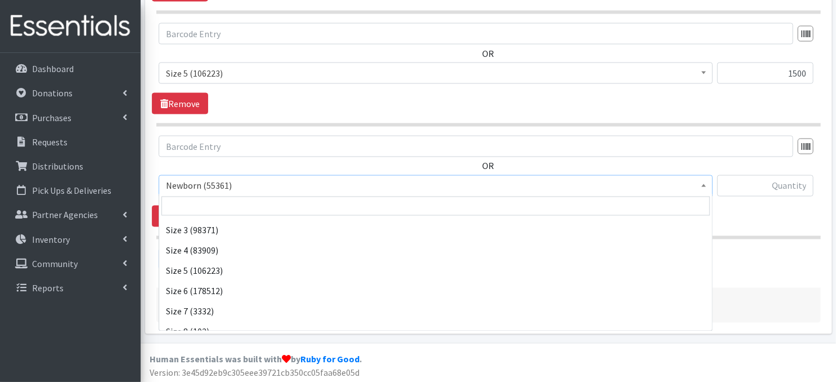
scroll to position [131, 0]
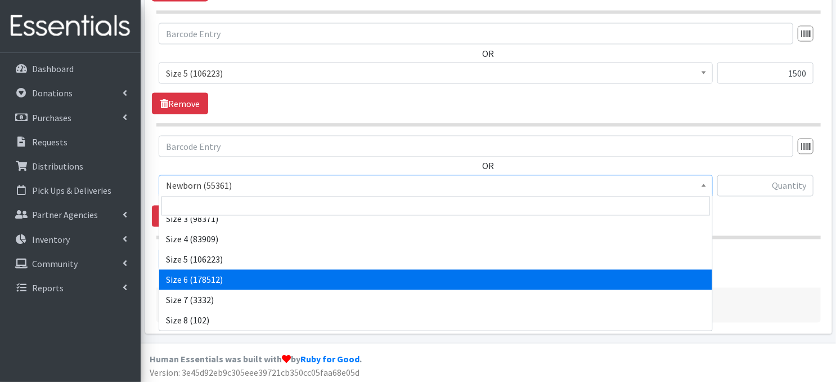
select select "3687"
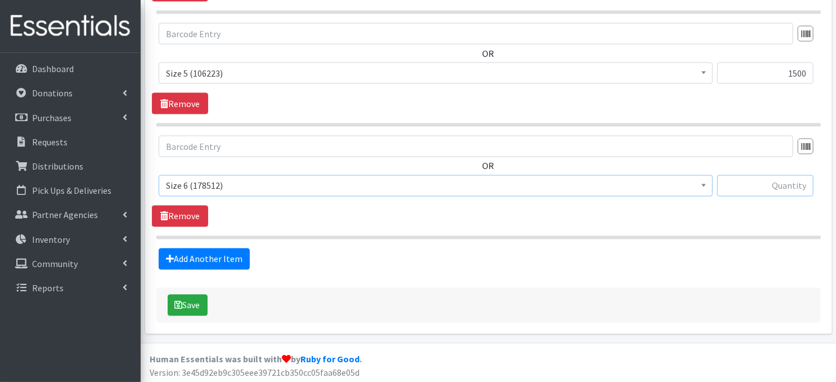
click at [733, 183] on input "text" at bounding box center [766, 185] width 96 height 21
type input "1500"
click at [200, 258] on link "Add Another Item" at bounding box center [204, 258] width 91 height 21
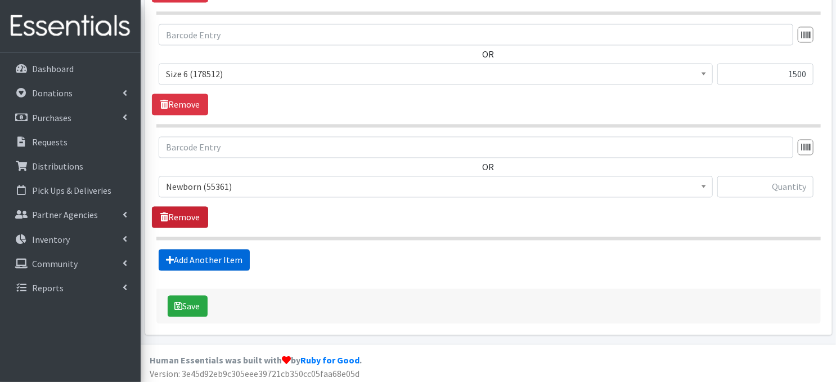
scroll to position [1003, 0]
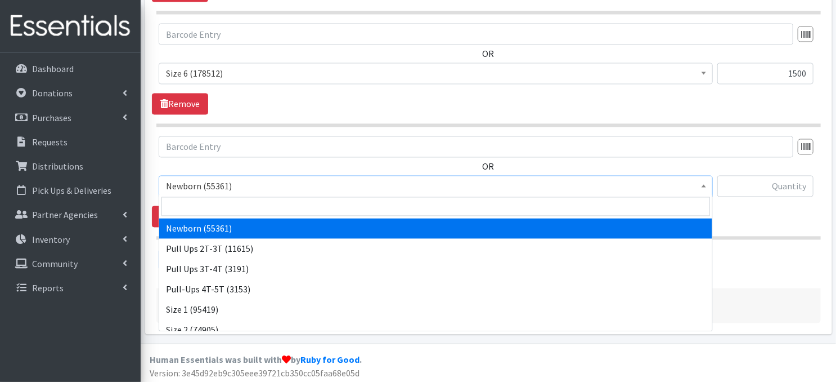
click at [705, 186] on span at bounding box center [704, 184] width 11 height 17
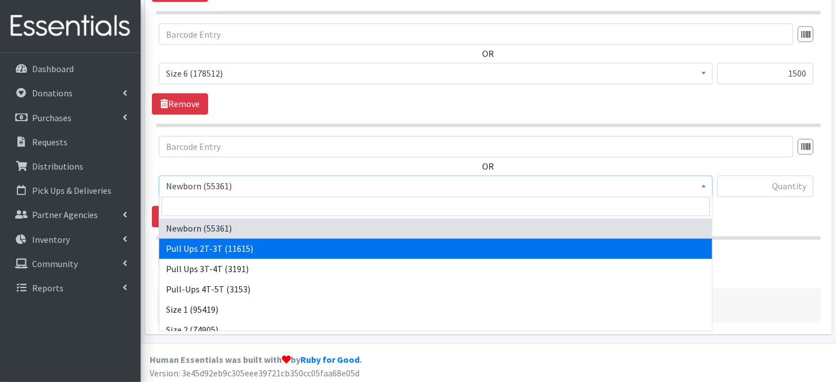
select select "3696"
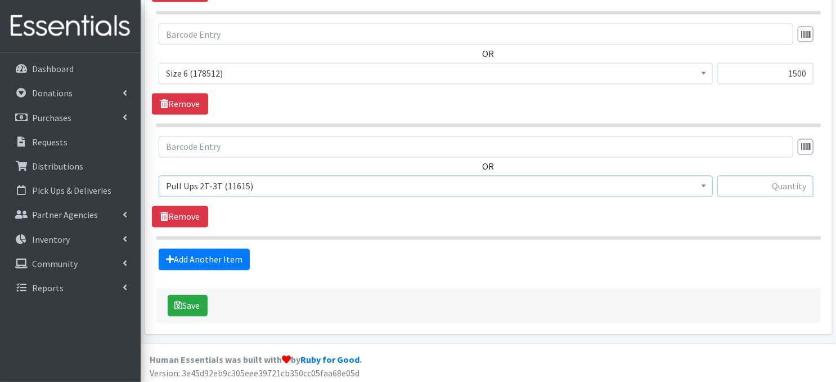
click at [746, 185] on input "text" at bounding box center [766, 186] width 96 height 21
type input "150"
click at [229, 261] on link "Add Another Item" at bounding box center [204, 259] width 91 height 21
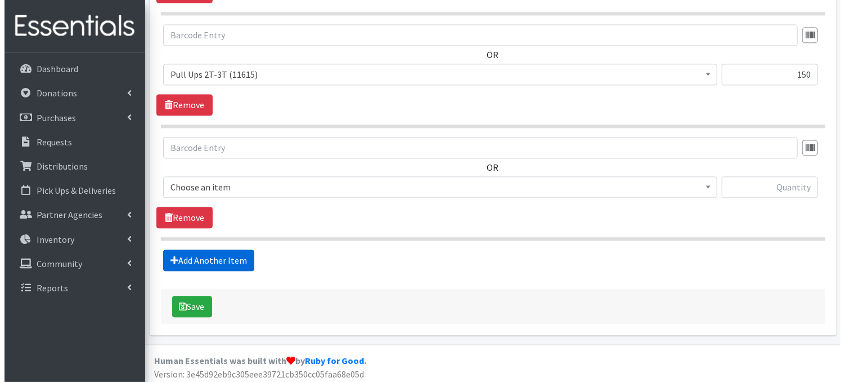
scroll to position [1115, 0]
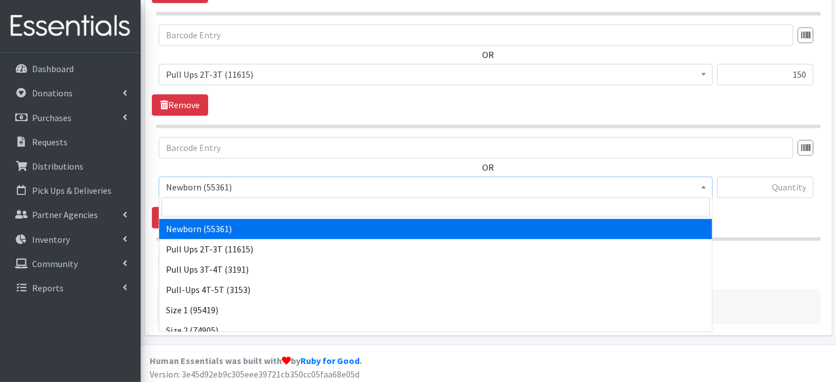
click at [701, 185] on span at bounding box center [704, 185] width 11 height 17
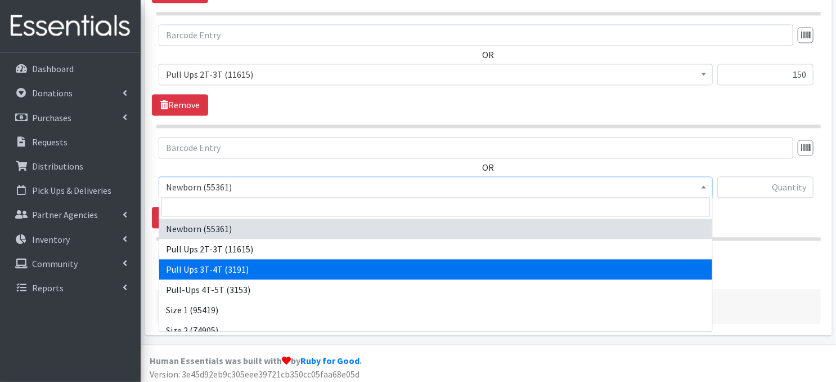
select select "3697"
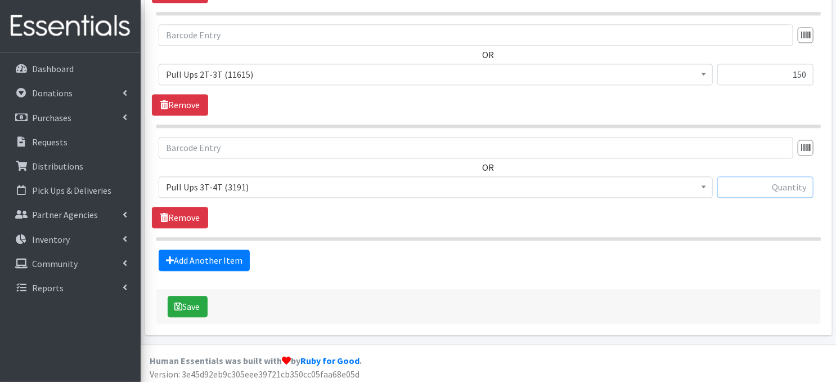
click at [784, 190] on input "text" at bounding box center [766, 186] width 96 height 21
type input "150"
click at [198, 303] on button "Save" at bounding box center [188, 306] width 40 height 21
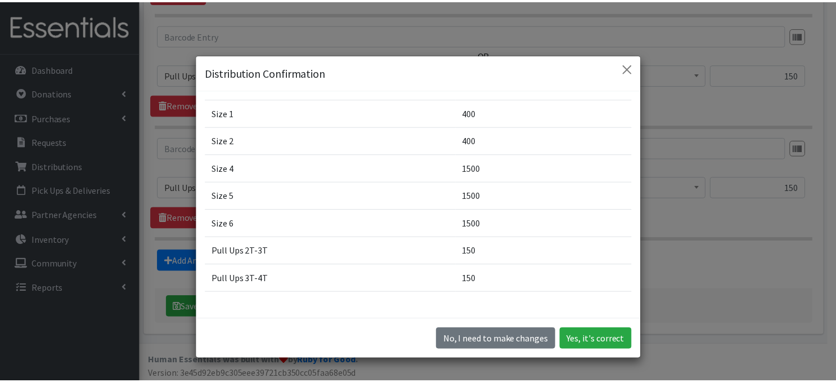
scroll to position [111, 0]
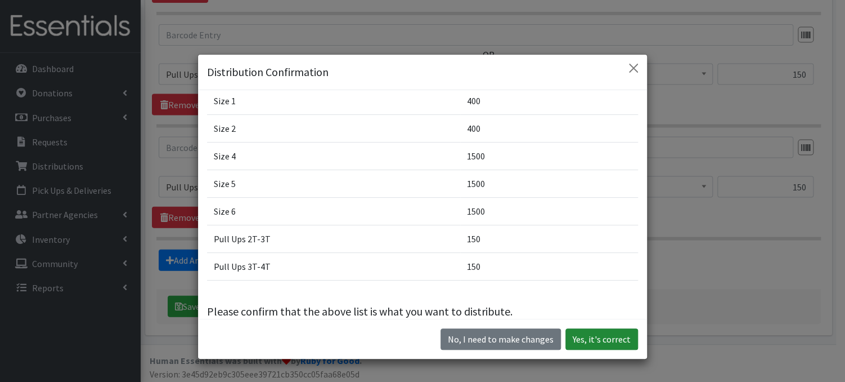
click at [585, 346] on button "Yes, it's correct" at bounding box center [602, 338] width 73 height 21
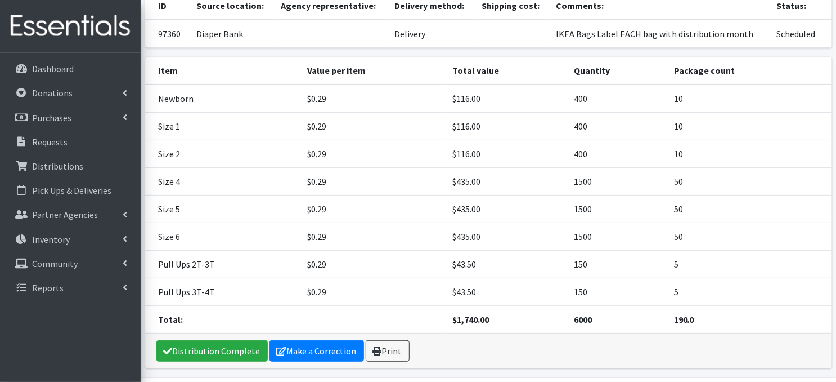
scroll to position [153, 0]
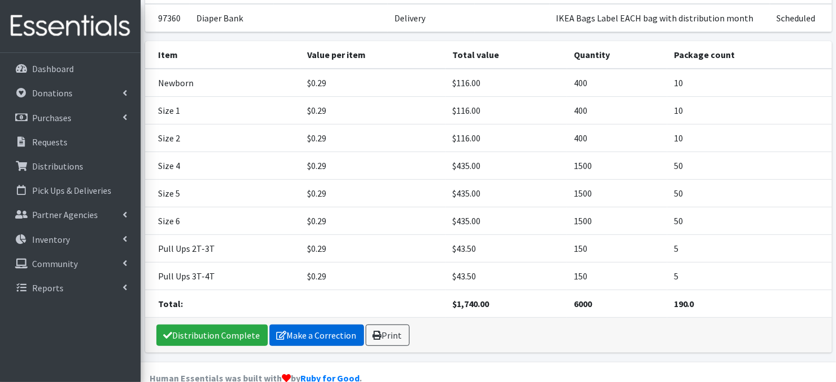
click at [301, 324] on link "Make a Correction" at bounding box center [317, 334] width 95 height 21
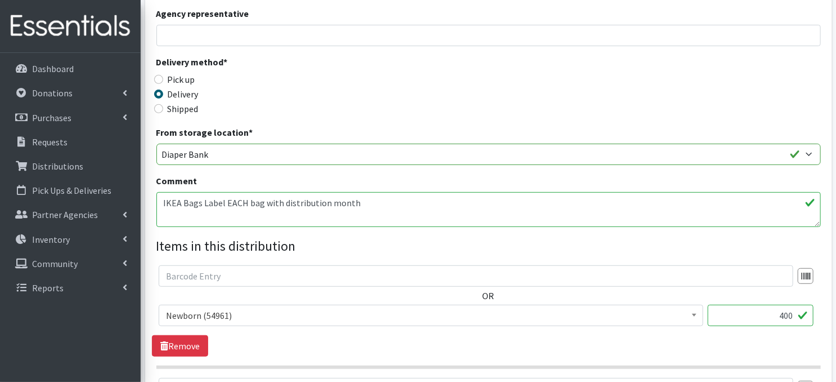
scroll to position [207, 0]
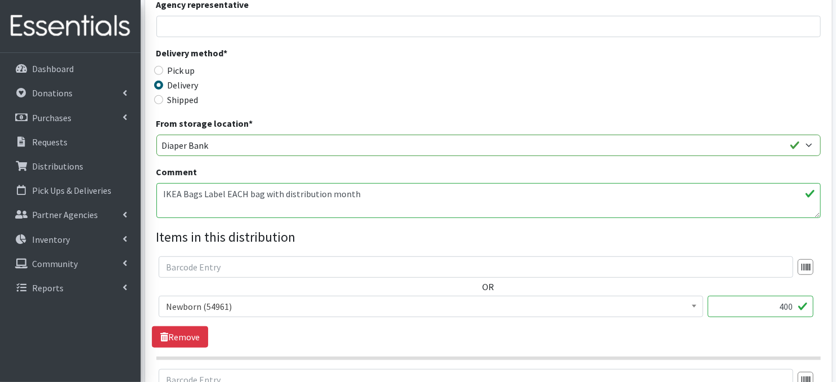
click at [162, 194] on textarea "IKEA Bags Label EACH bag with distribution month" at bounding box center [488, 200] width 665 height 35
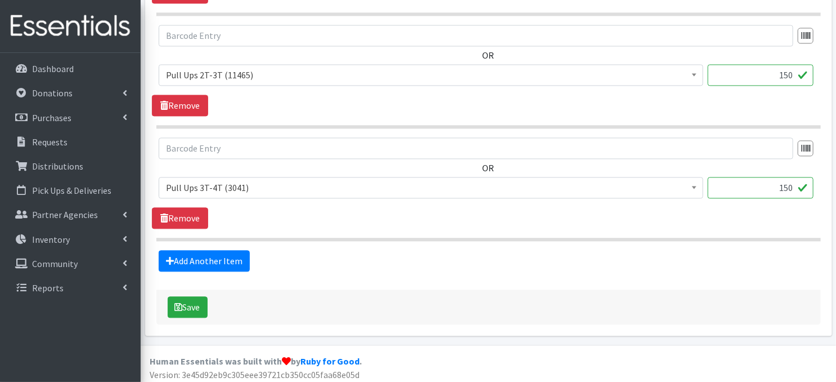
scroll to position [1115, 0]
type textarea "OCTOBER IKEA Bags Label EACH bag with the distribution month"
click at [191, 305] on button "Save" at bounding box center [188, 306] width 40 height 21
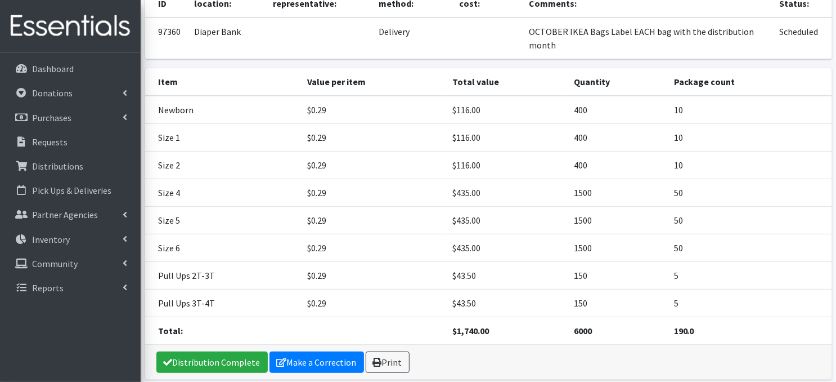
scroll to position [180, 0]
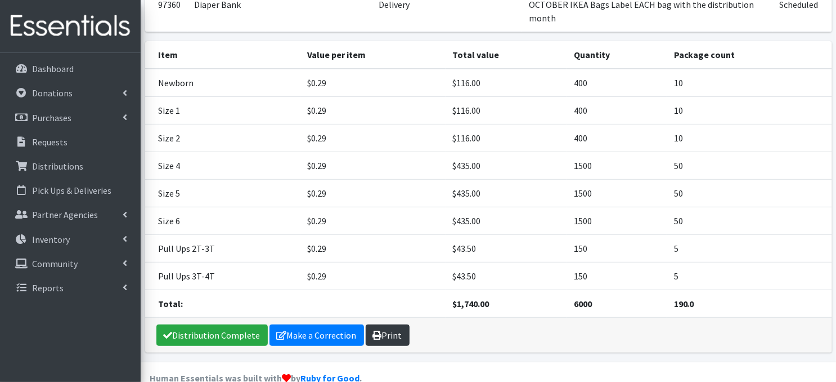
click at [385, 324] on link "Print" at bounding box center [388, 334] width 44 height 21
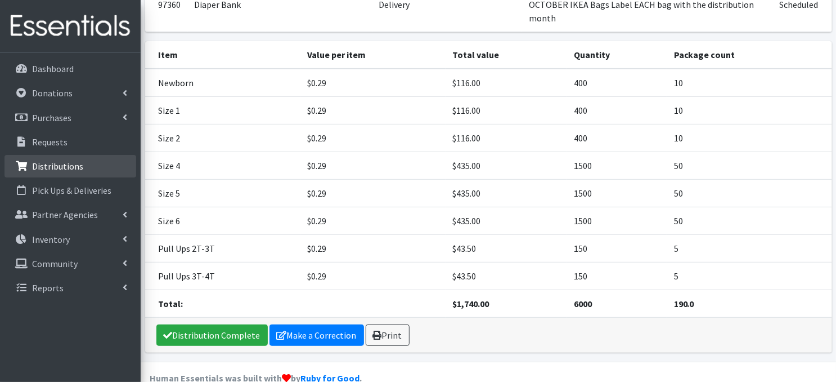
click at [38, 169] on p "Distributions" at bounding box center [57, 165] width 51 height 11
